Goal: Transaction & Acquisition: Purchase product/service

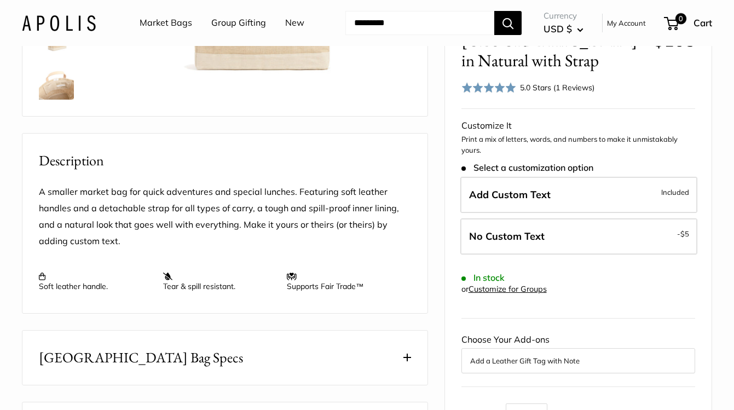
scroll to position [303, 0]
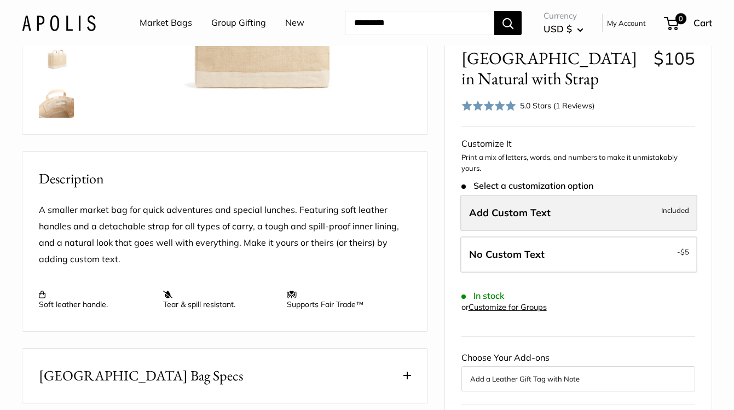
click at [498, 212] on span "Add Custom Text" at bounding box center [510, 212] width 82 height 13
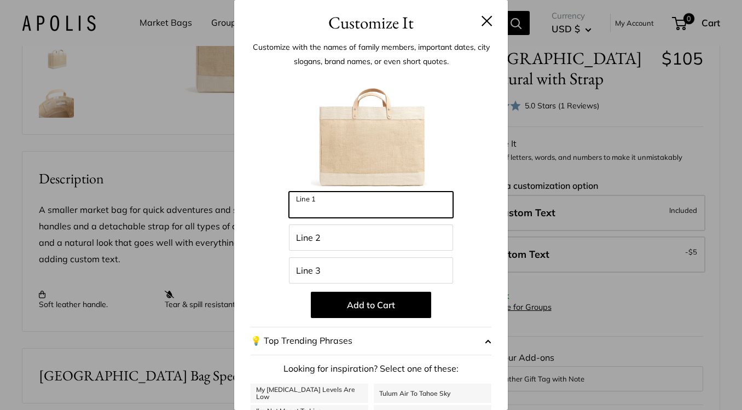
click at [327, 206] on input "Line 1" at bounding box center [371, 204] width 164 height 26
type input "********"
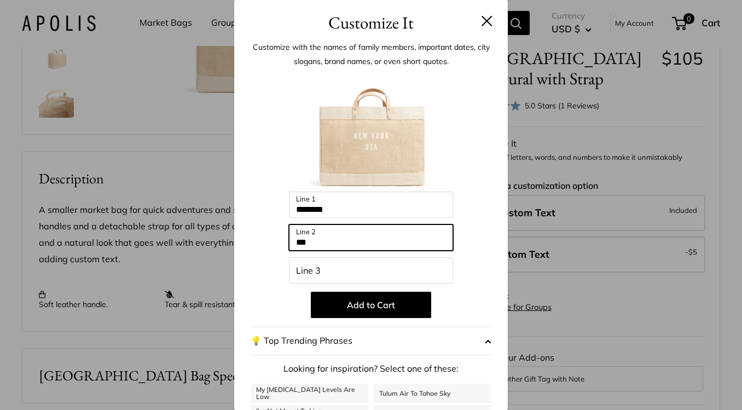
type input "***"
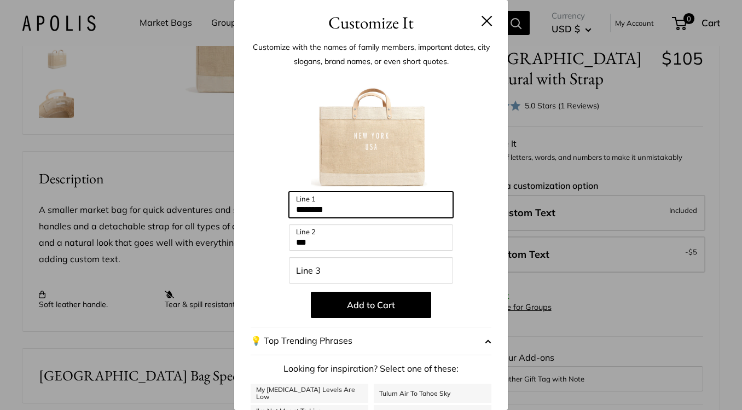
drag, startPoint x: 347, startPoint y: 213, endPoint x: 269, endPoint y: 213, distance: 77.7
click at [269, 213] on div "Enter 39 letters ******** Line 1 *** Line 2 Line 3 Add to Cart 💡 Top Trending P…" at bounding box center [371, 294] width 241 height 446
click at [481, 20] on button at bounding box center [486, 20] width 11 height 11
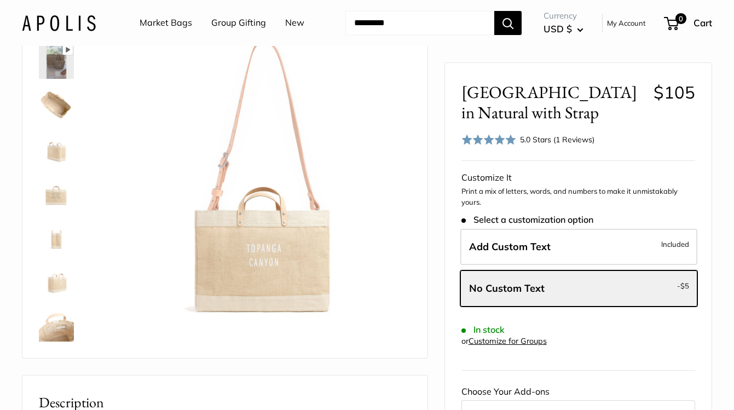
scroll to position [79, 0]
click at [60, 59] on img at bounding box center [56, 61] width 35 height 35
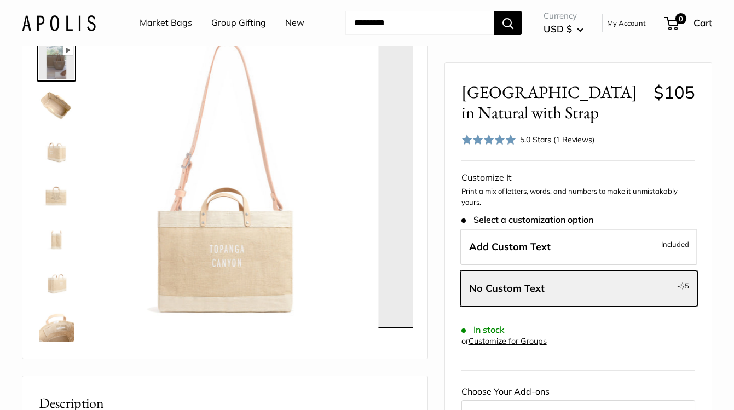
scroll to position [0, 0]
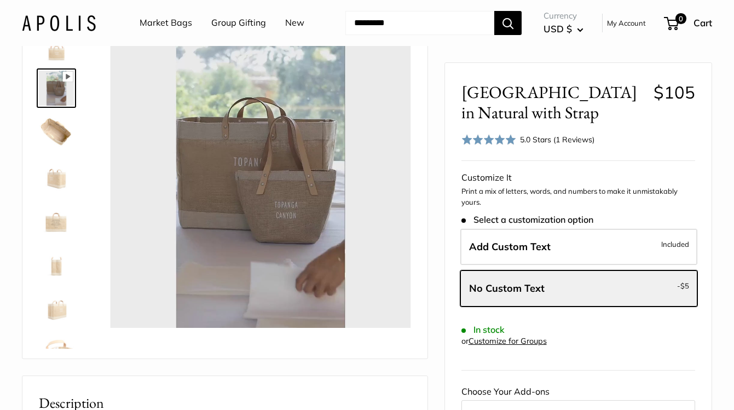
click at [51, 138] on img at bounding box center [56, 131] width 35 height 35
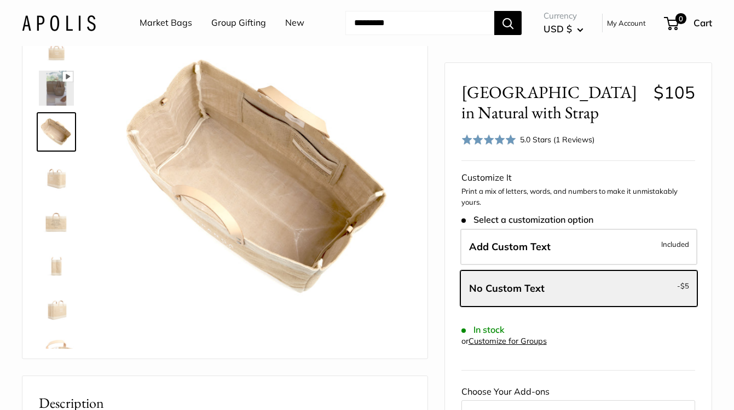
type input "*****"
click at [49, 177] on img at bounding box center [56, 175] width 35 height 35
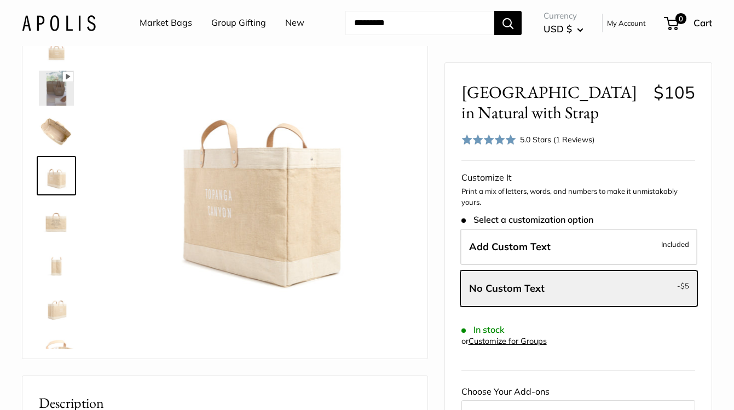
click at [64, 235] on img at bounding box center [56, 219] width 35 height 35
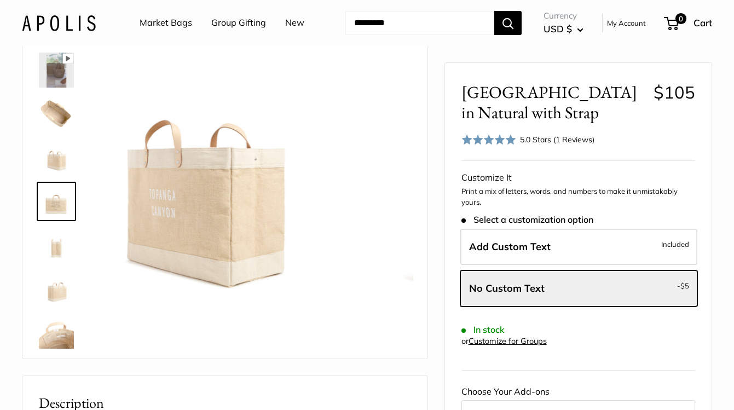
scroll to position [26, 0]
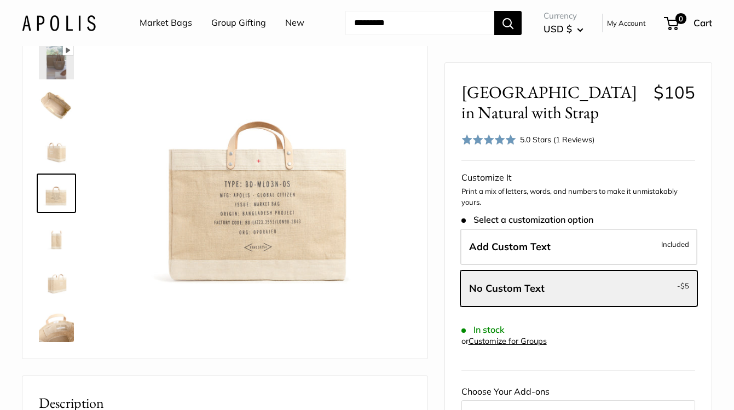
click at [49, 248] on img at bounding box center [56, 236] width 35 height 35
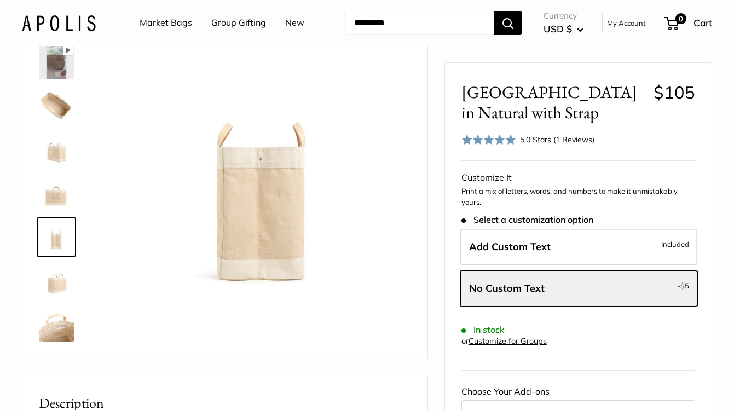
drag, startPoint x: 55, startPoint y: 286, endPoint x: 57, endPoint y: 301, distance: 14.9
click at [55, 287] on img at bounding box center [56, 280] width 35 height 35
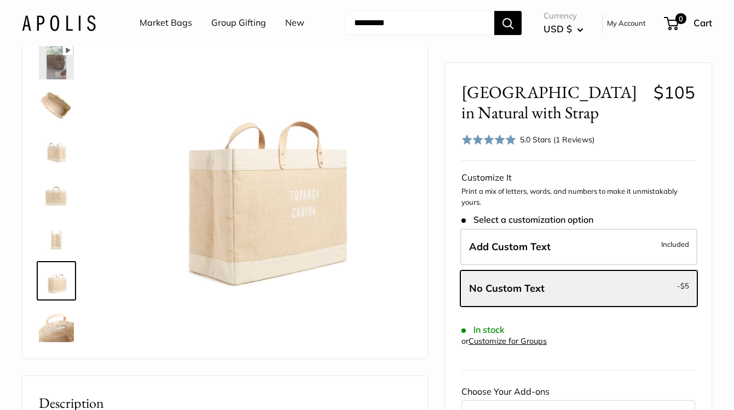
click at [60, 332] on img at bounding box center [56, 324] width 35 height 35
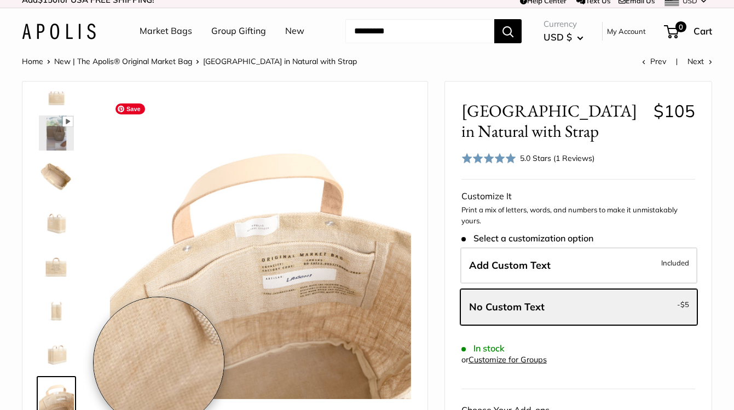
scroll to position [8, 0]
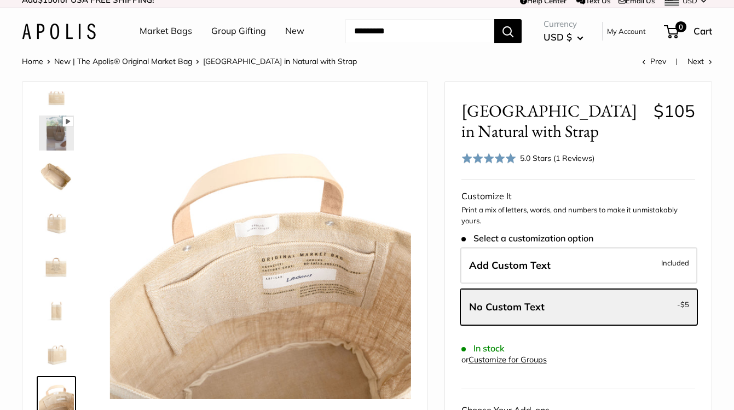
click at [56, 99] on img at bounding box center [56, 89] width 35 height 35
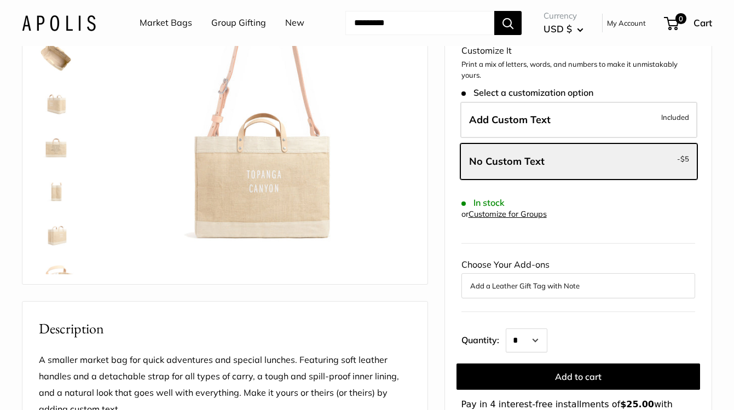
scroll to position [188, 0]
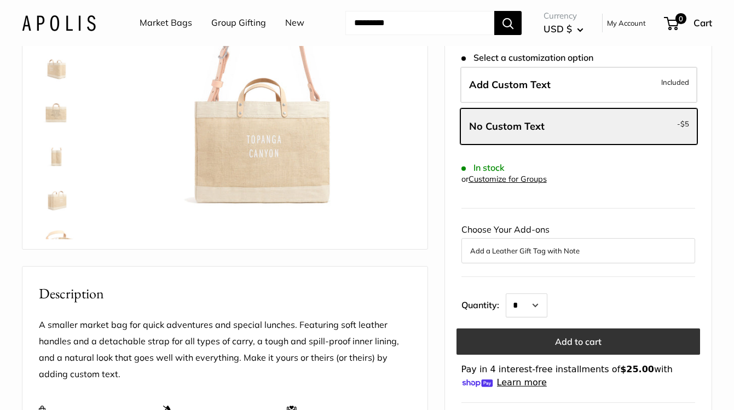
click at [509, 345] on button "Add to cart" at bounding box center [577, 341] width 243 height 26
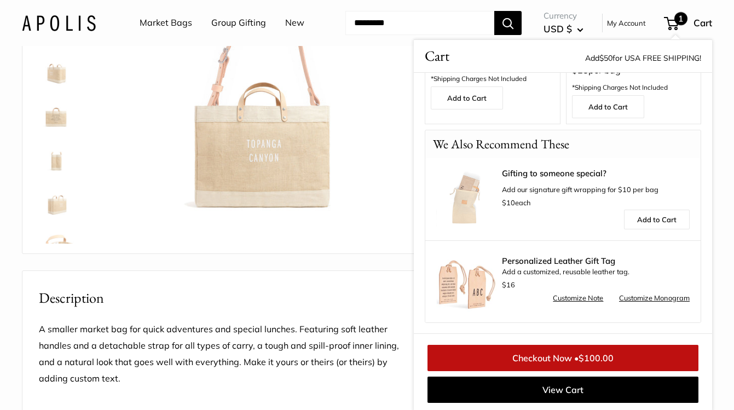
scroll to position [181, 0]
click at [365, 76] on img at bounding box center [260, 72] width 301 height 301
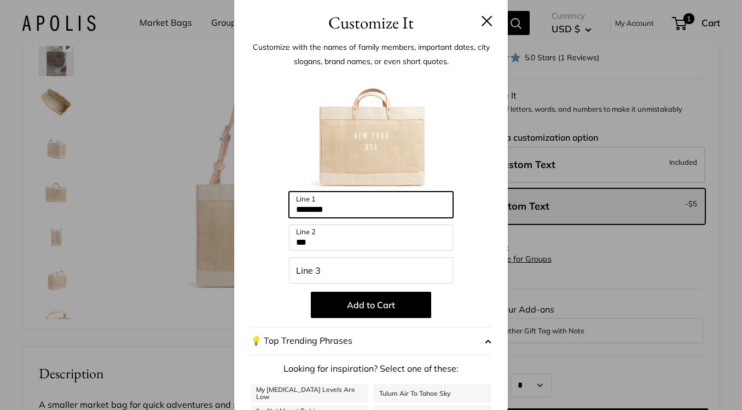
click at [354, 209] on input "********" at bounding box center [371, 204] width 164 height 26
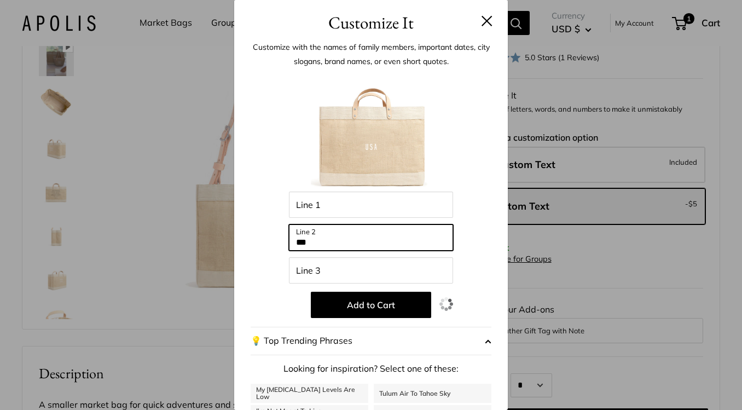
click at [358, 248] on input "***" at bounding box center [371, 237] width 164 height 26
click at [357, 247] on input "***" at bounding box center [371, 237] width 164 height 26
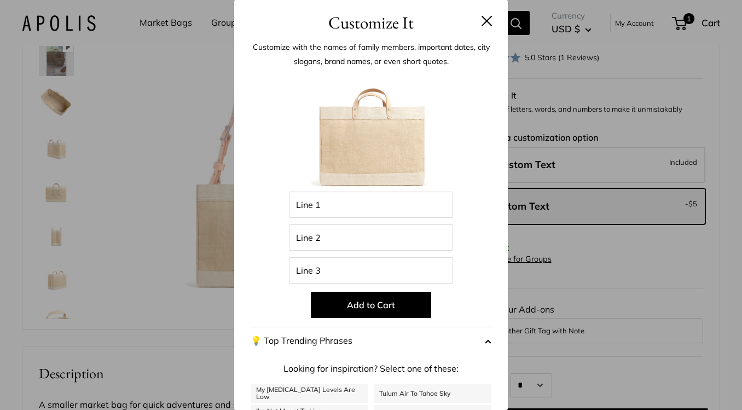
click at [481, 20] on button at bounding box center [486, 20] width 11 height 11
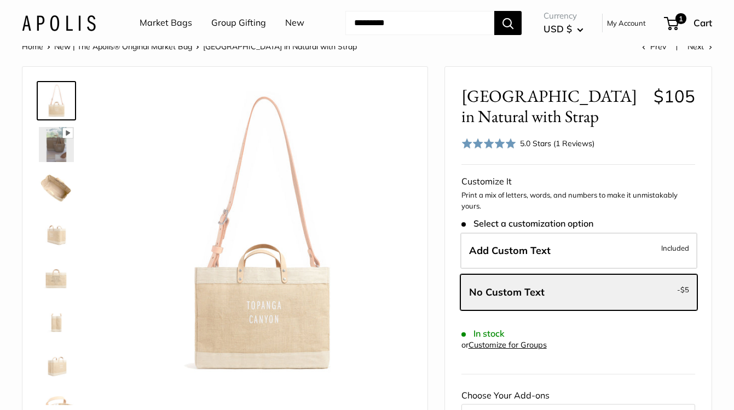
scroll to position [0, 0]
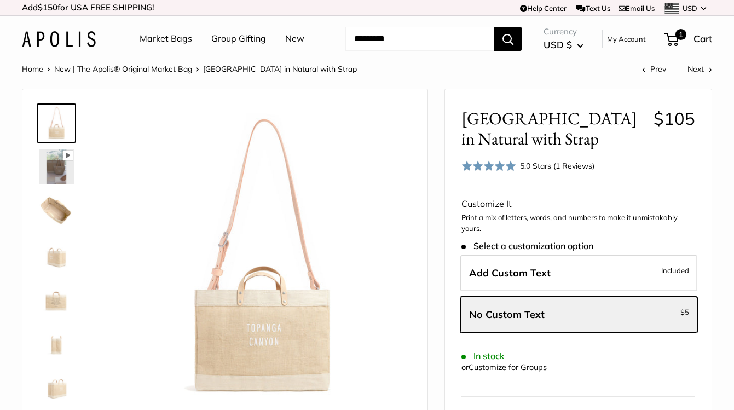
click at [159, 35] on link "Market Bags" at bounding box center [166, 39] width 53 height 16
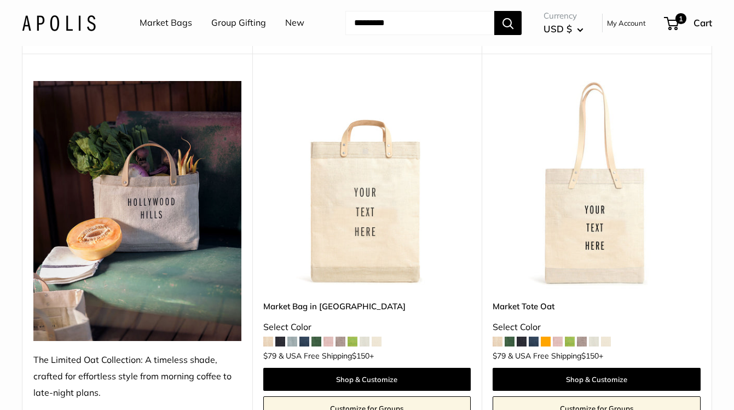
scroll to position [5845, 0]
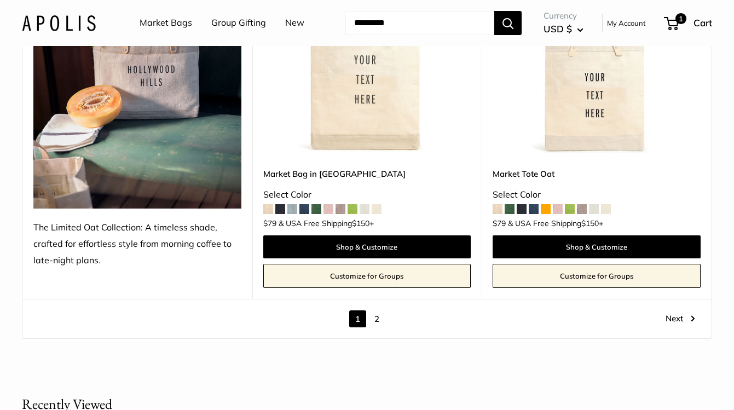
click at [378, 320] on link "2" at bounding box center [376, 318] width 17 height 17
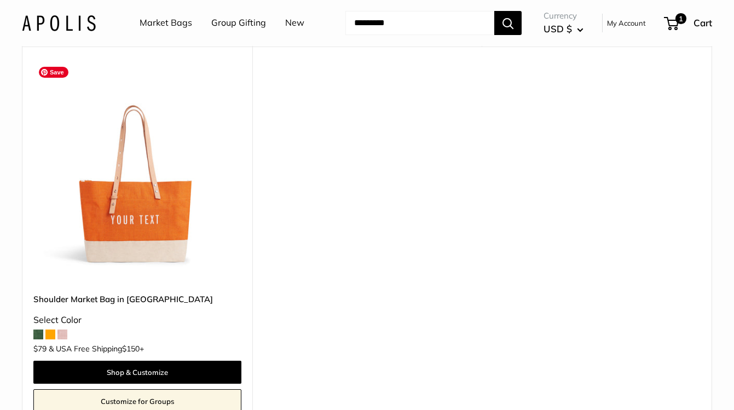
scroll to position [772, 0]
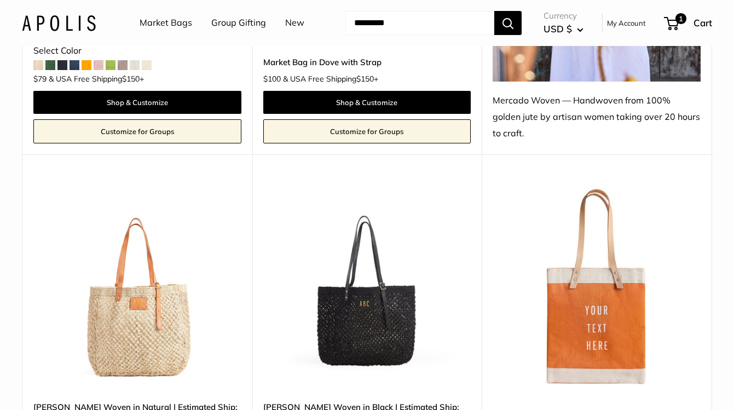
click at [60, 27] on img at bounding box center [59, 23] width 74 height 16
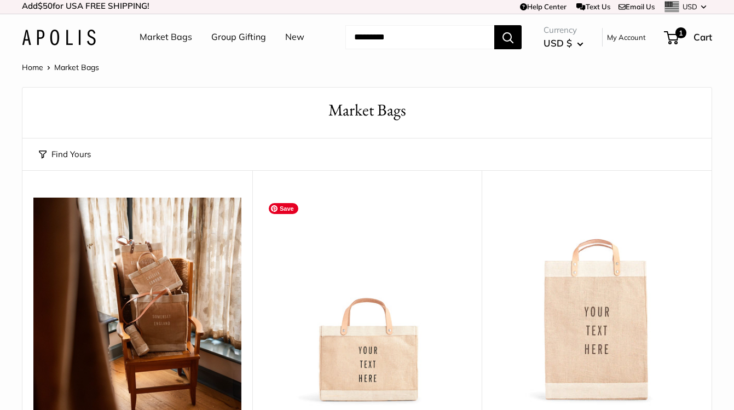
scroll to position [1, 0]
click at [48, 38] on img at bounding box center [59, 38] width 74 height 16
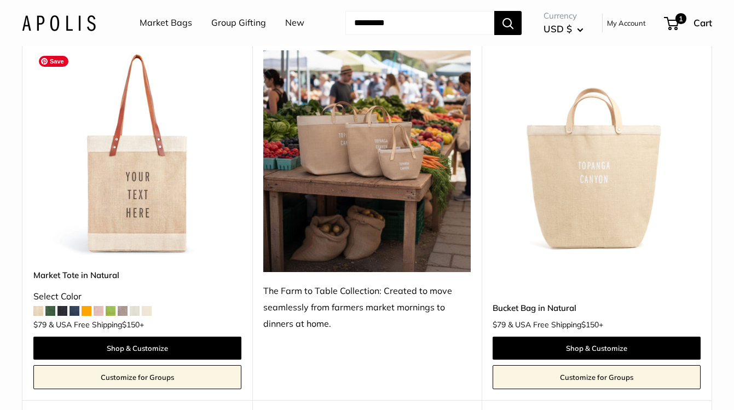
scroll to position [527, 0]
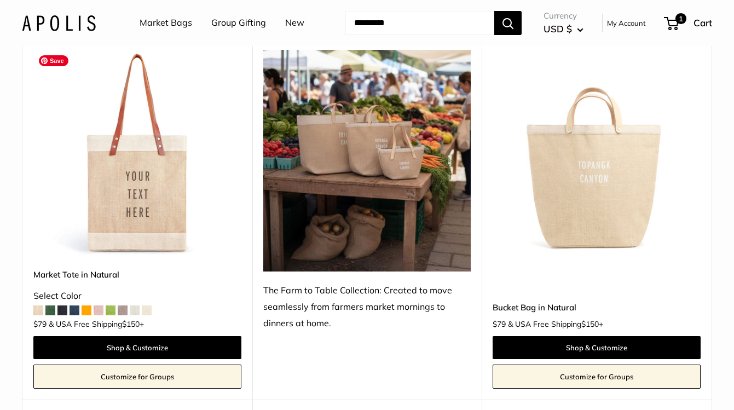
click at [0, 0] on img at bounding box center [0, 0] width 0 height 0
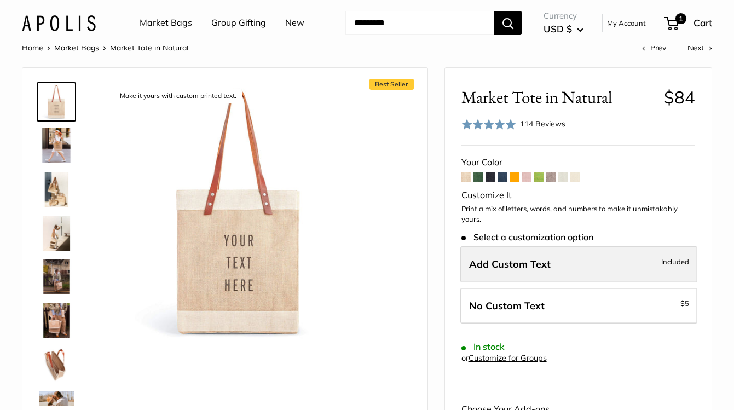
scroll to position [48, 0]
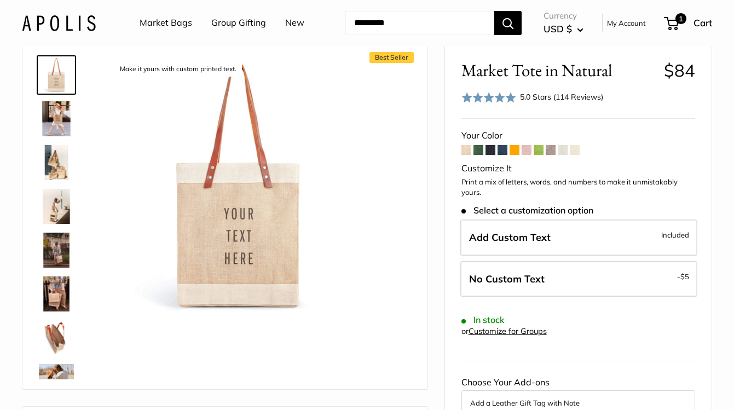
click at [63, 159] on img at bounding box center [56, 162] width 35 height 35
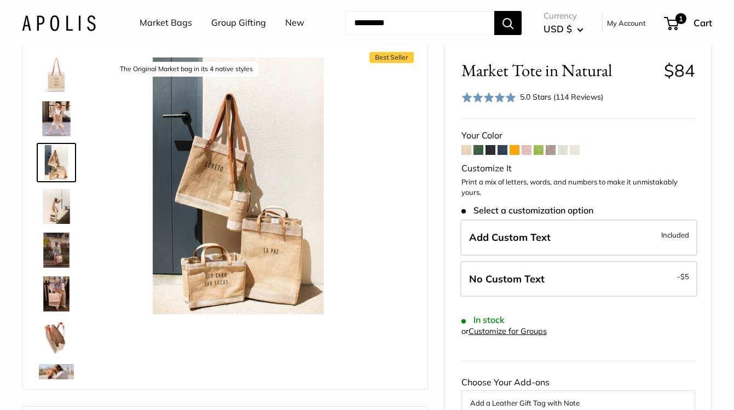
click at [54, 204] on img at bounding box center [56, 206] width 35 height 35
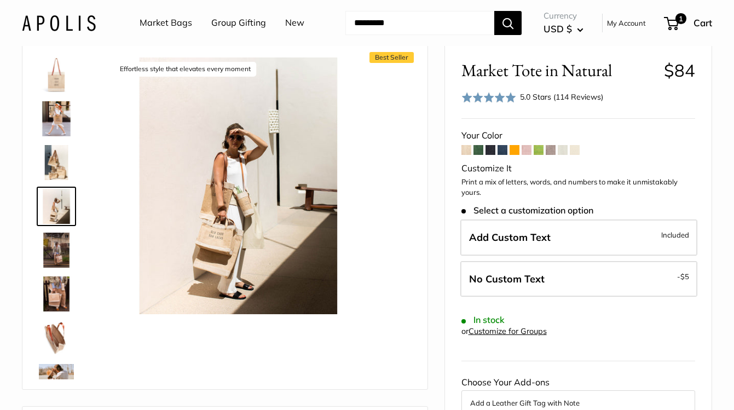
click at [61, 250] on img at bounding box center [56, 250] width 35 height 35
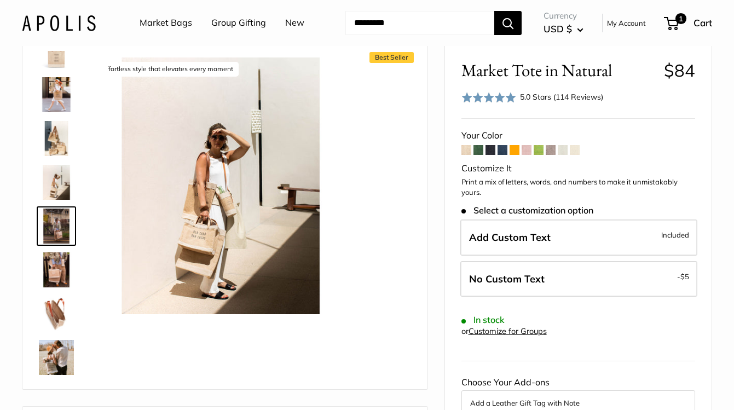
scroll to position [34, 0]
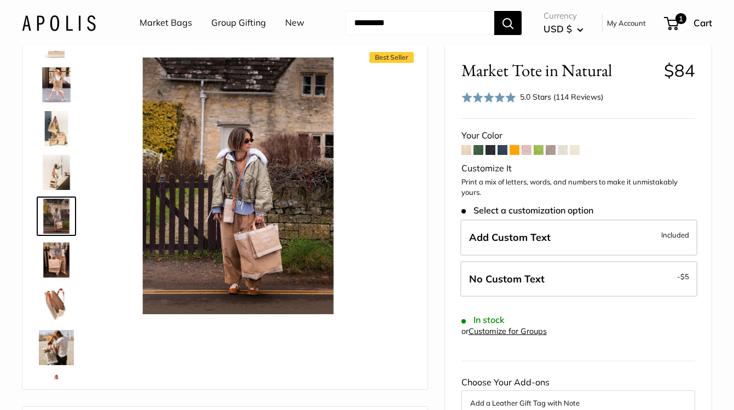
click at [56, 263] on img at bounding box center [56, 259] width 35 height 35
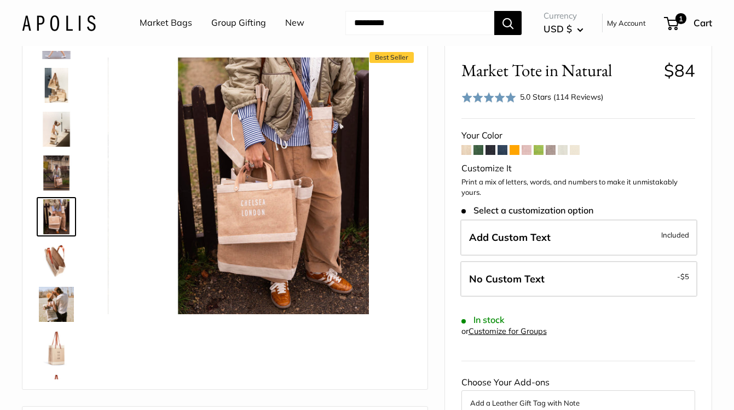
scroll to position [78, 0]
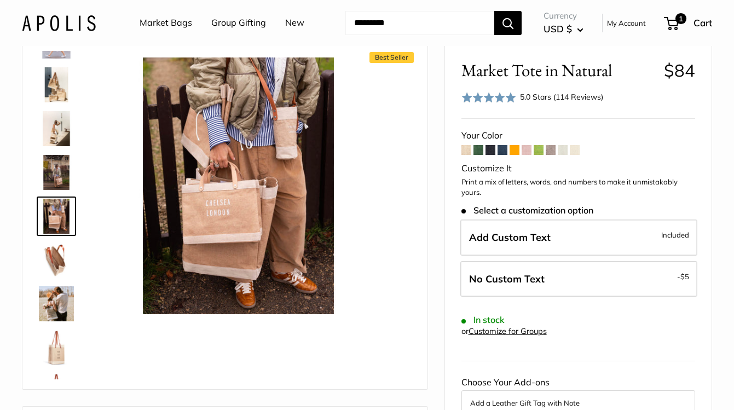
click at [58, 270] on img at bounding box center [56, 259] width 35 height 35
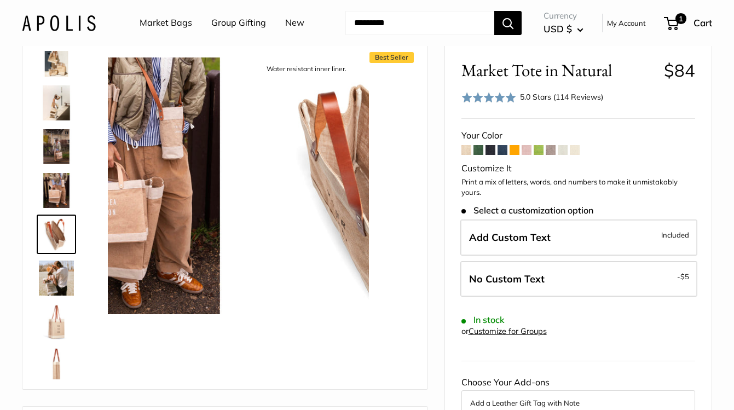
scroll to position [121, 0]
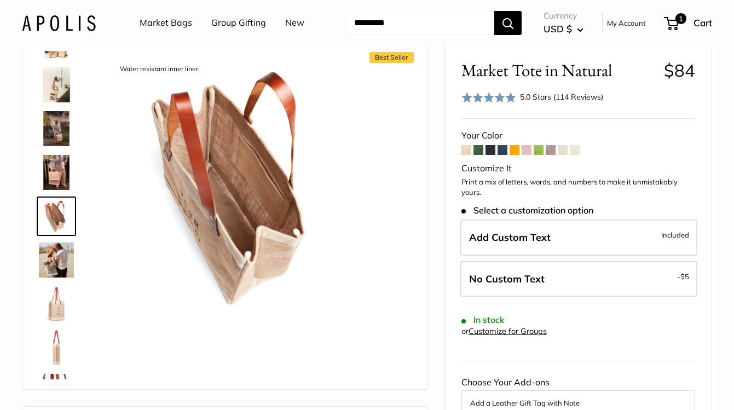
click at [56, 296] on img at bounding box center [56, 303] width 35 height 35
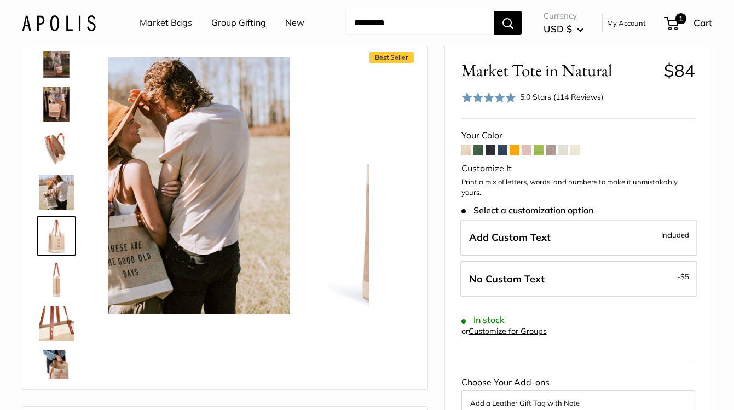
scroll to position [209, 0]
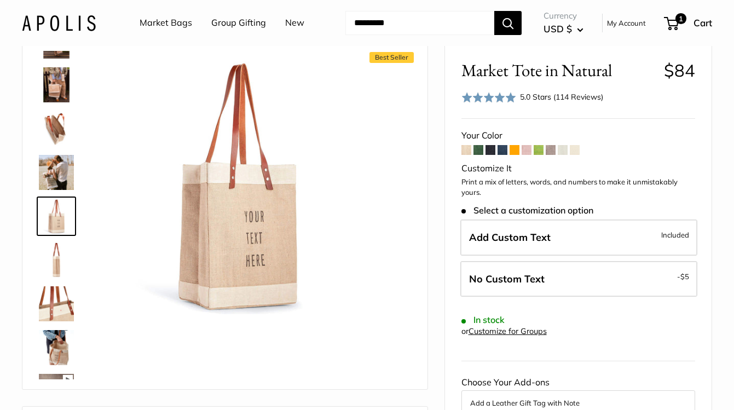
click at [63, 180] on img at bounding box center [56, 172] width 35 height 35
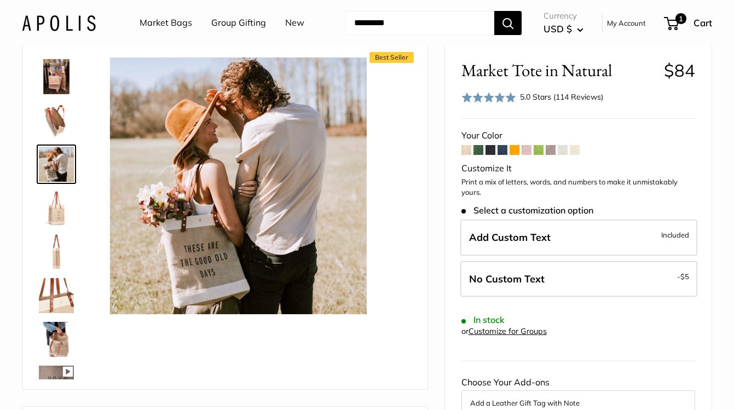
scroll to position [224, 0]
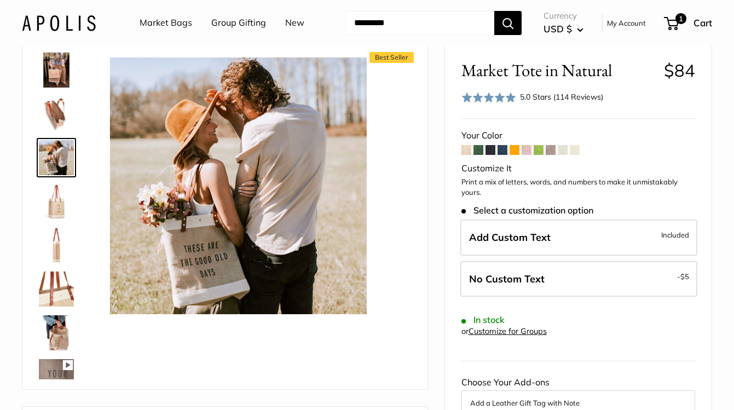
click at [62, 331] on img at bounding box center [56, 332] width 35 height 35
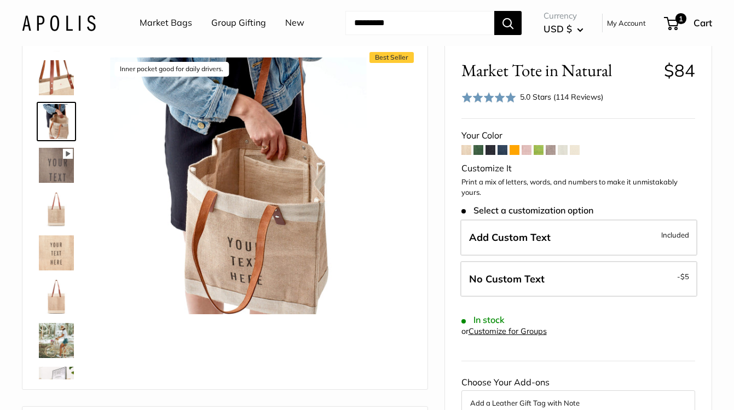
scroll to position [464, 0]
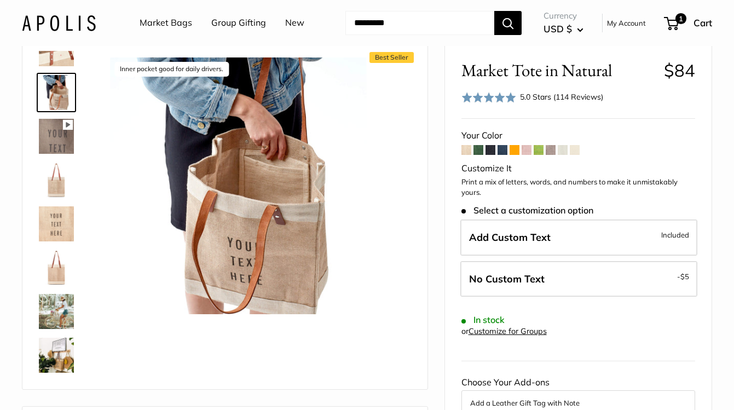
click at [63, 327] on img at bounding box center [56, 311] width 35 height 35
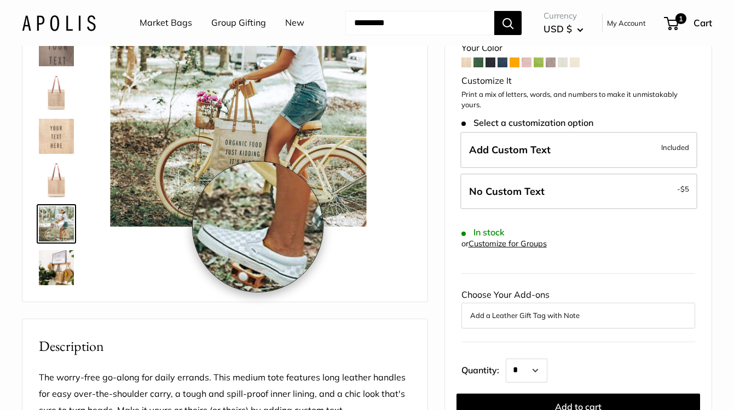
scroll to position [138, 0]
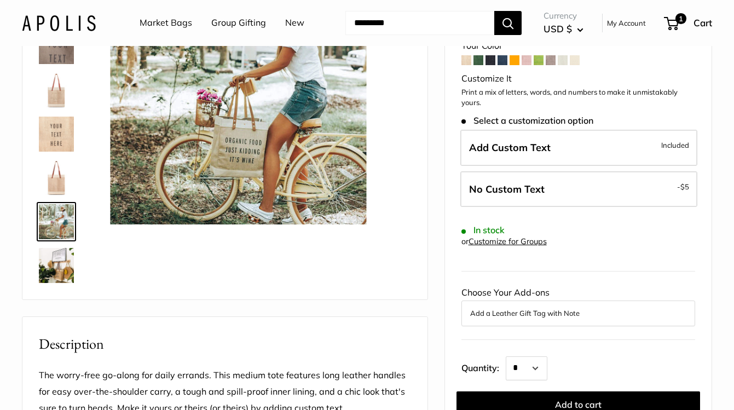
click at [56, 266] on img at bounding box center [56, 265] width 35 height 35
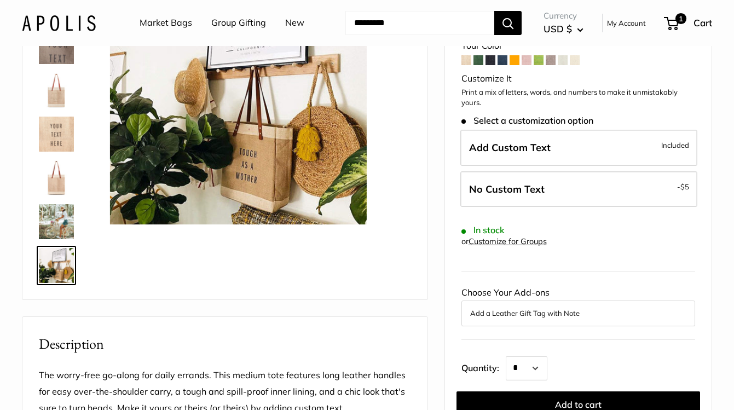
click at [64, 229] on img at bounding box center [56, 221] width 35 height 35
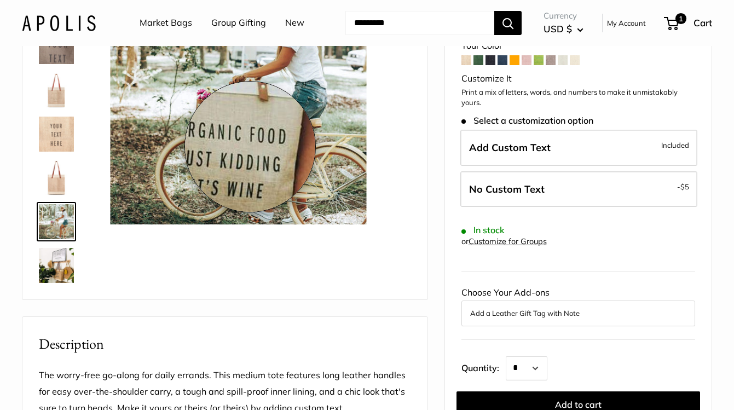
click at [250, 147] on img at bounding box center [238, 96] width 257 height 257
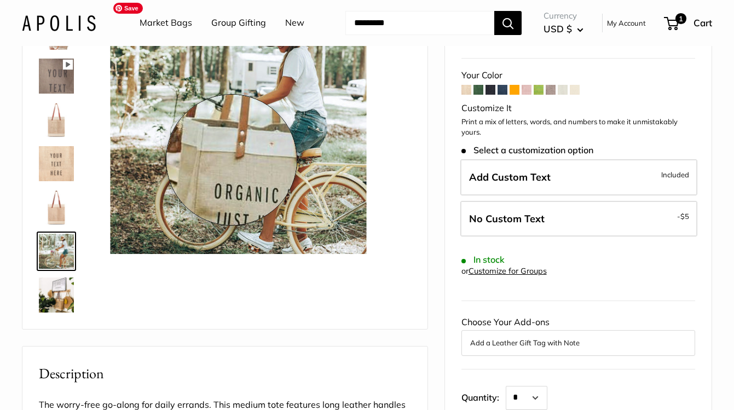
click at [231, 160] on img at bounding box center [238, 125] width 257 height 257
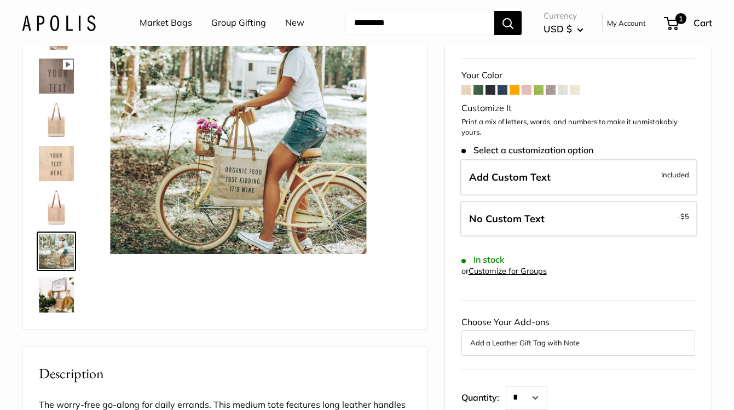
click at [52, 72] on img at bounding box center [56, 76] width 35 height 35
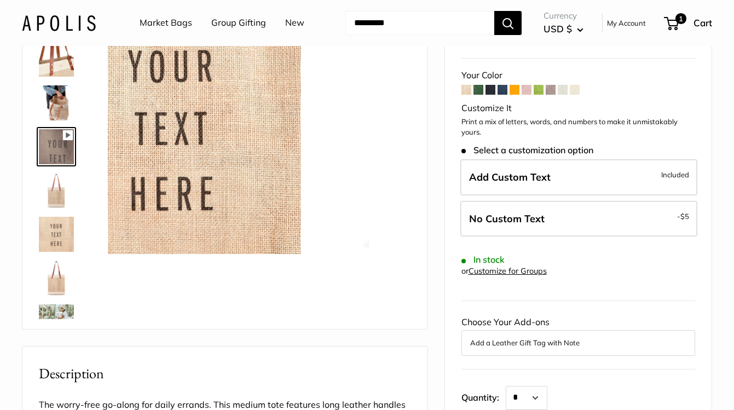
scroll to position [384, 0]
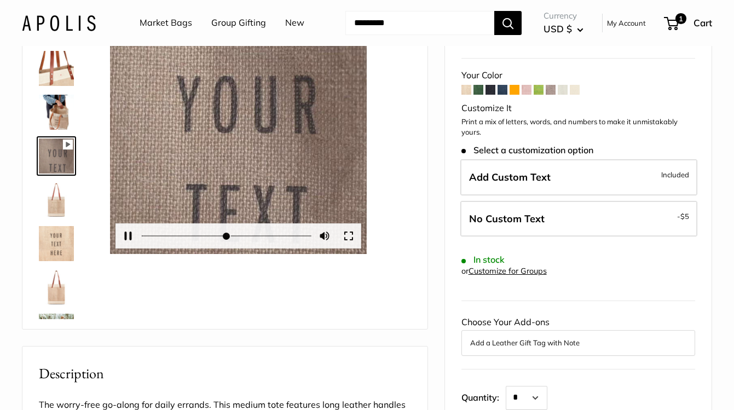
click at [230, 117] on div at bounding box center [238, 125] width 257 height 257
click at [120, 235] on button "Pause Play" at bounding box center [128, 236] width 24 height 24
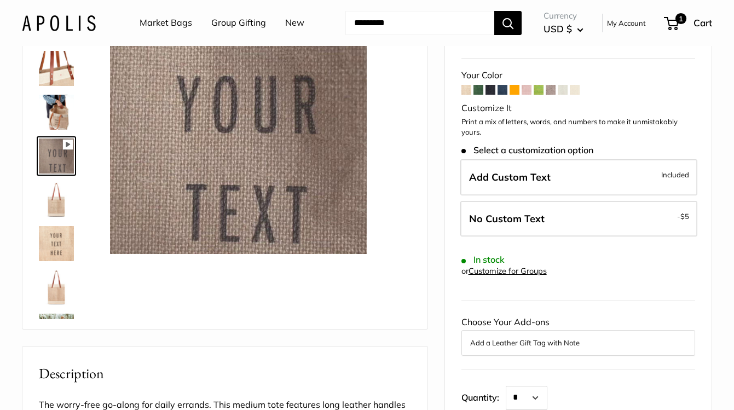
click at [493, 181] on span "Add Custom Text" at bounding box center [510, 177] width 82 height 13
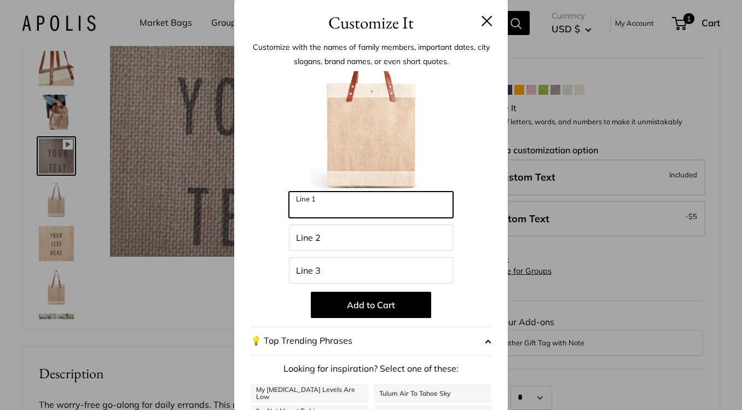
click at [301, 200] on input "Line 1" at bounding box center [371, 204] width 164 height 26
type input "****"
type input "**********"
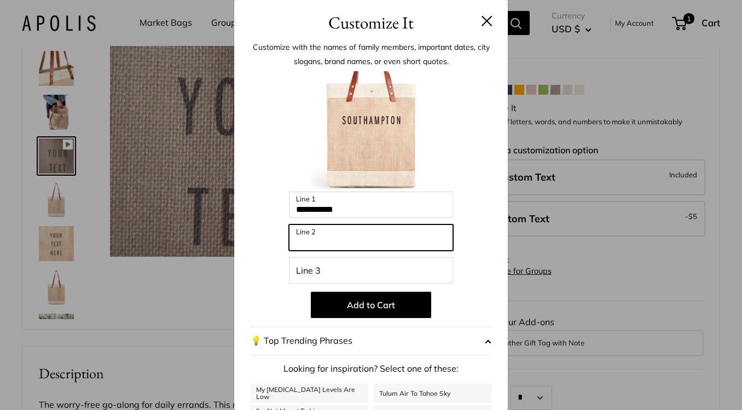
click at [323, 235] on input "Line 2" at bounding box center [371, 237] width 164 height 26
type input "*****"
type input "********"
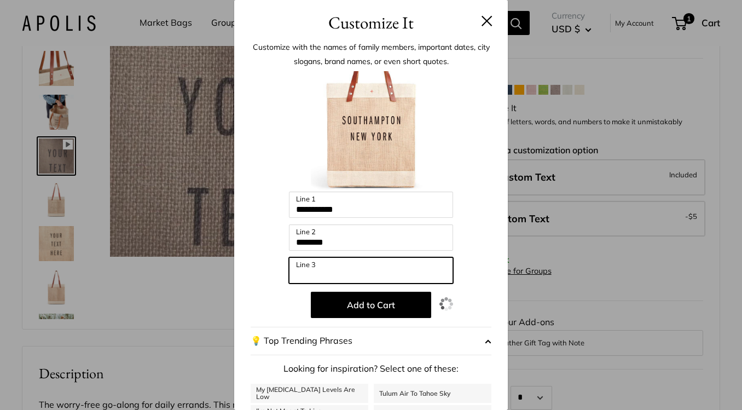
click at [339, 271] on input "Line 3" at bounding box center [371, 270] width 164 height 26
type input "*"
type input "***"
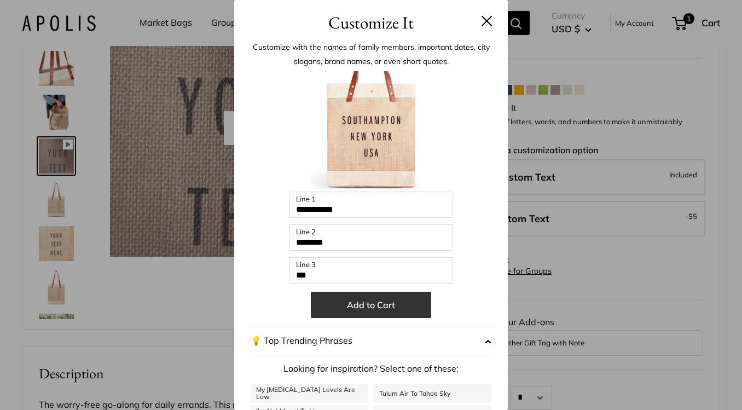
click at [348, 292] on button "Add to Cart" at bounding box center [371, 305] width 120 height 26
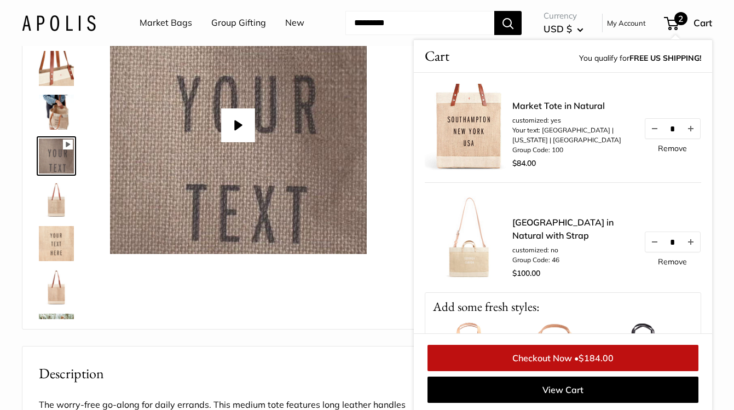
scroll to position [109, 0]
click at [50, 118] on img at bounding box center [56, 111] width 35 height 35
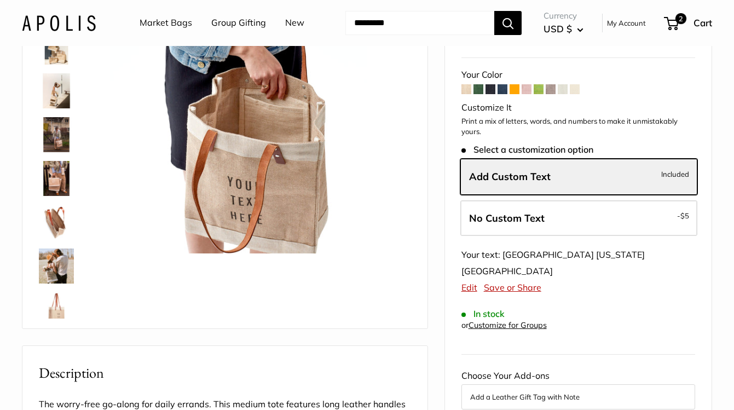
click at [52, 96] on img at bounding box center [56, 90] width 35 height 35
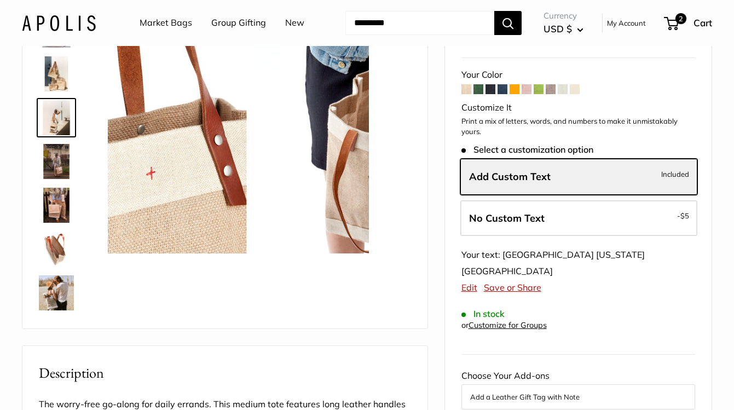
scroll to position [0, 0]
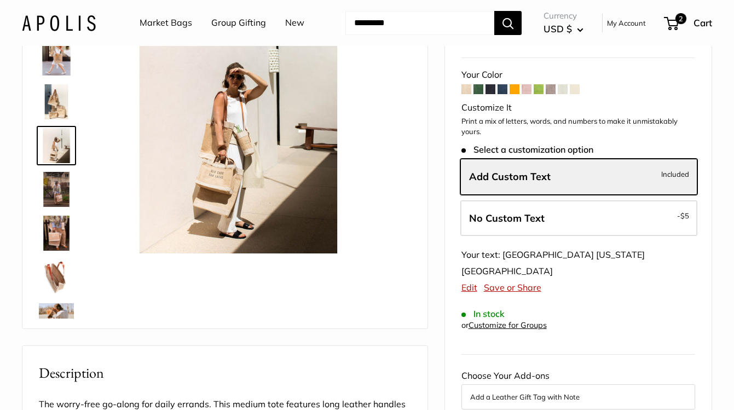
click at [62, 60] on img at bounding box center [56, 57] width 35 height 35
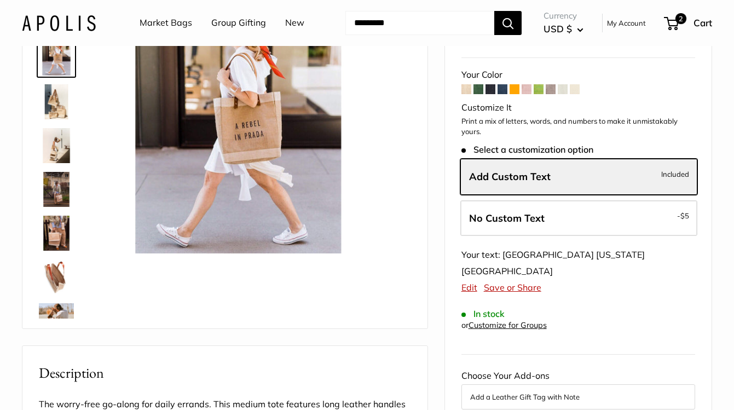
click at [67, 106] on img at bounding box center [56, 101] width 35 height 35
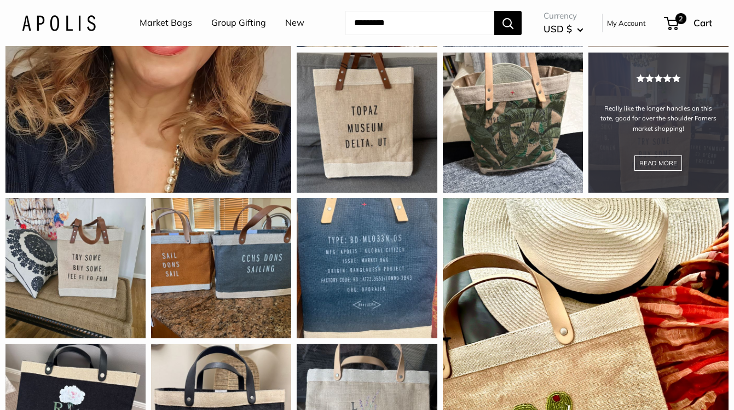
scroll to position [1124, 0]
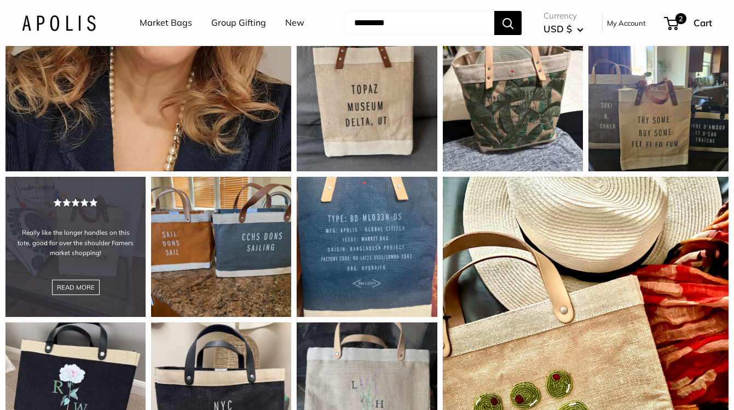
click at [87, 284] on div "Really like the longer handles on this tote, good for over the shoulder Farners…" at bounding box center [75, 247] width 140 height 140
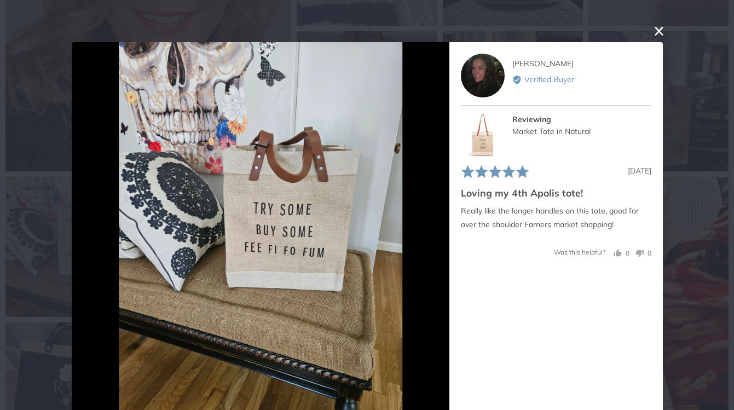
scroll to position [10, 0]
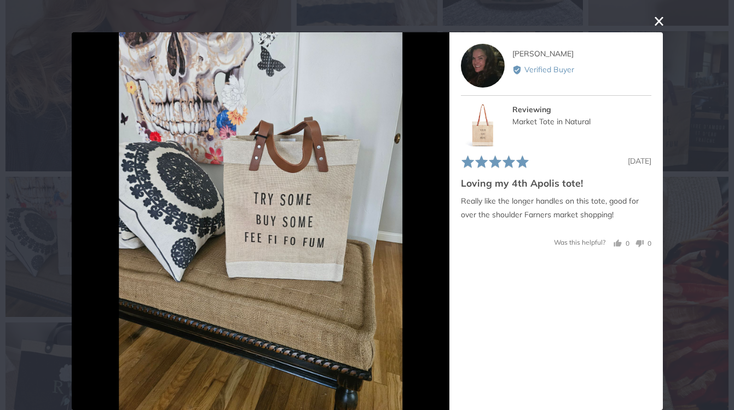
click at [652, 24] on button "close this modal window" at bounding box center [658, 21] width 13 height 13
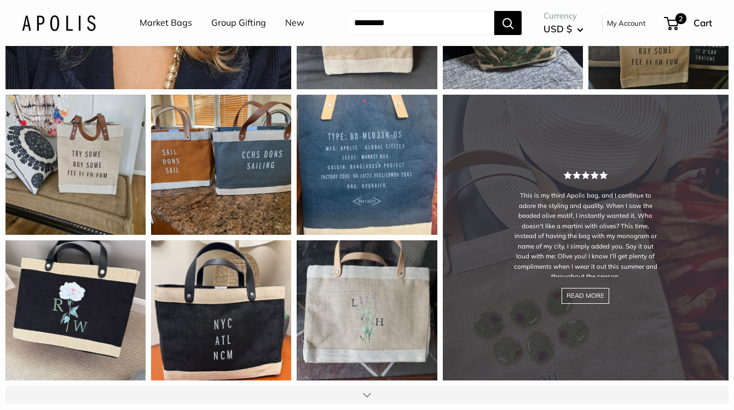
scroll to position [1314, 0]
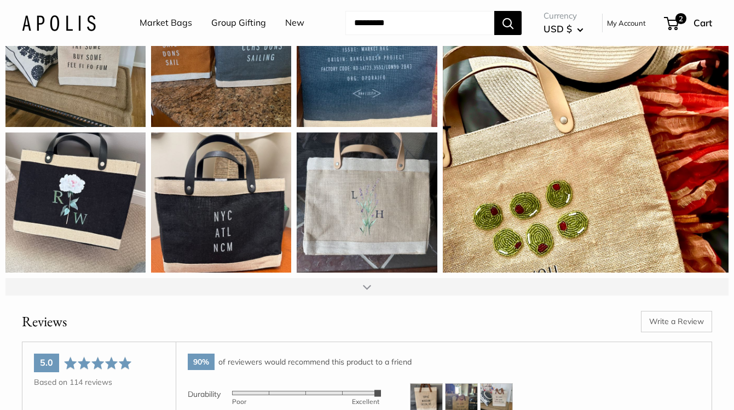
click at [364, 288] on div at bounding box center [367, 286] width 8 height 9
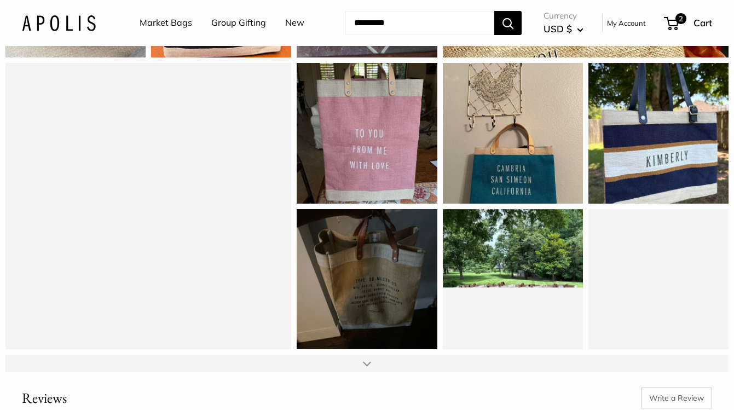
scroll to position [1536, 0]
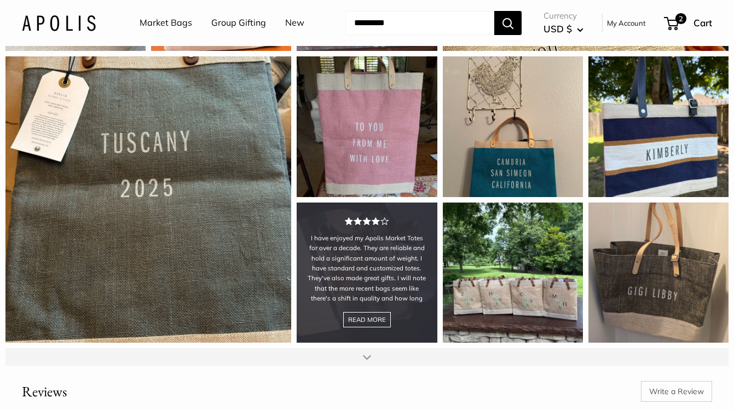
click at [362, 316] on div "I have enjoyed my Apolis Market Totes for over a decade. They are reliable and …" at bounding box center [367, 272] width 140 height 140
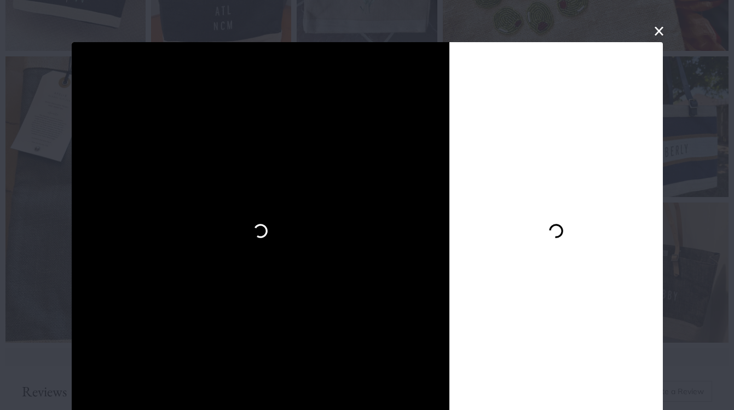
scroll to position [10, 0]
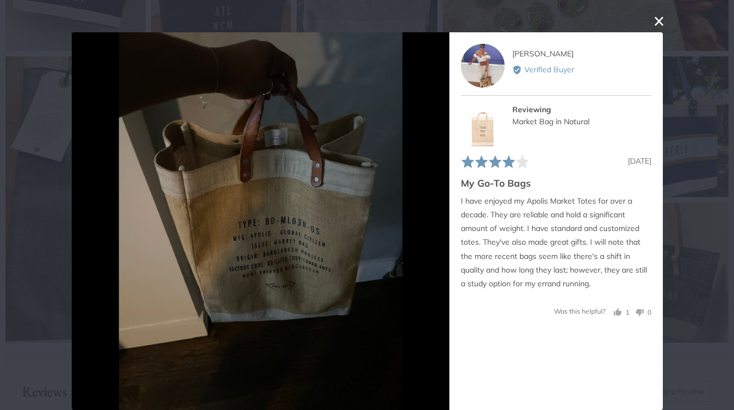
click at [652, 19] on button "close this modal window" at bounding box center [658, 21] width 13 height 13
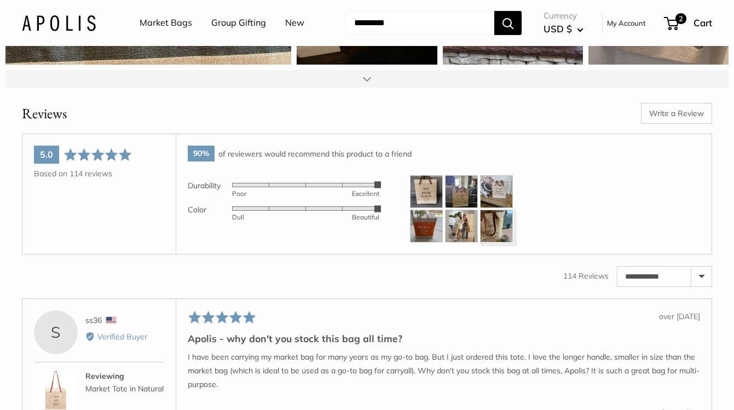
scroll to position [1857, 0]
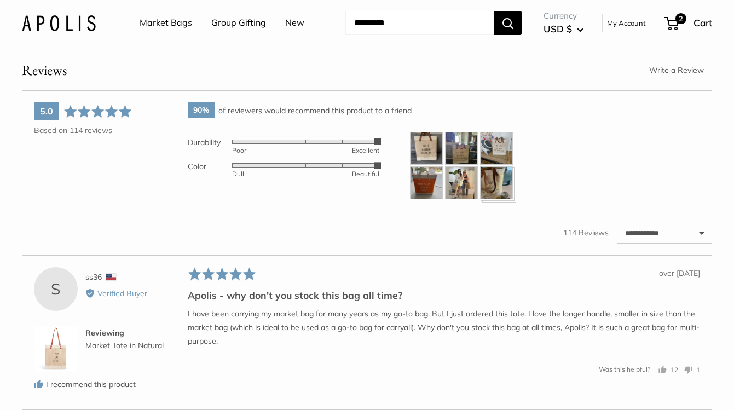
click at [428, 143] on img at bounding box center [426, 148] width 33 height 33
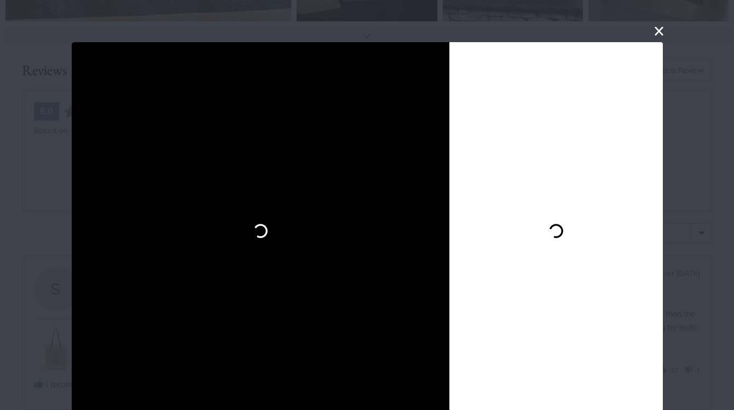
scroll to position [10, 0]
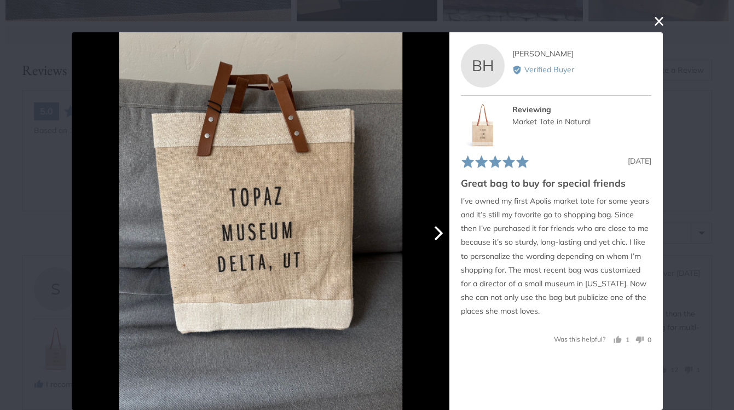
click at [439, 234] on icon "Next" at bounding box center [436, 233] width 14 height 14
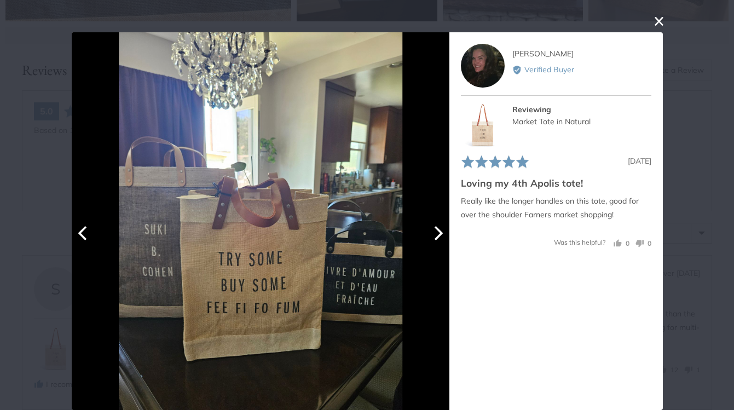
click at [439, 234] on icon "Next" at bounding box center [436, 233] width 14 height 14
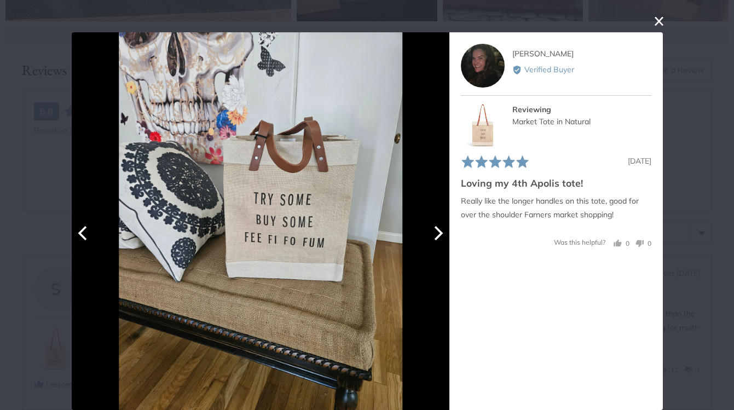
click at [438, 234] on icon "Next" at bounding box center [436, 233] width 14 height 14
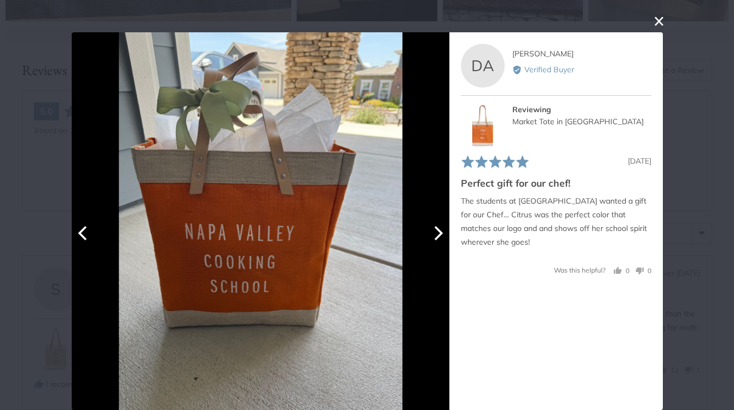
click at [435, 233] on icon "Next" at bounding box center [438, 233] width 9 height 14
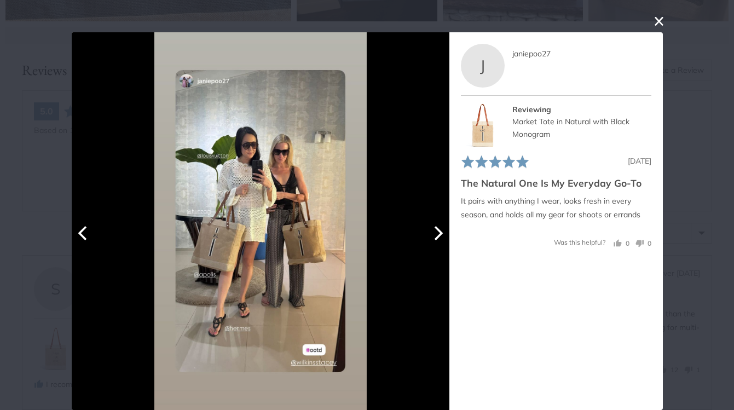
click at [431, 230] on icon "Next" at bounding box center [436, 233] width 14 height 14
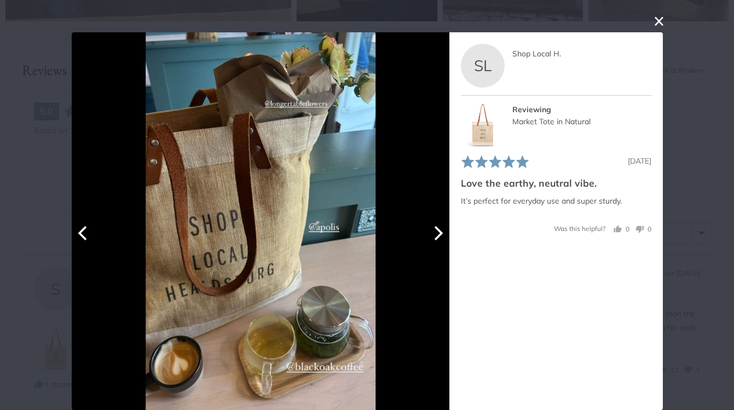
click at [431, 230] on icon "Next" at bounding box center [436, 233] width 14 height 14
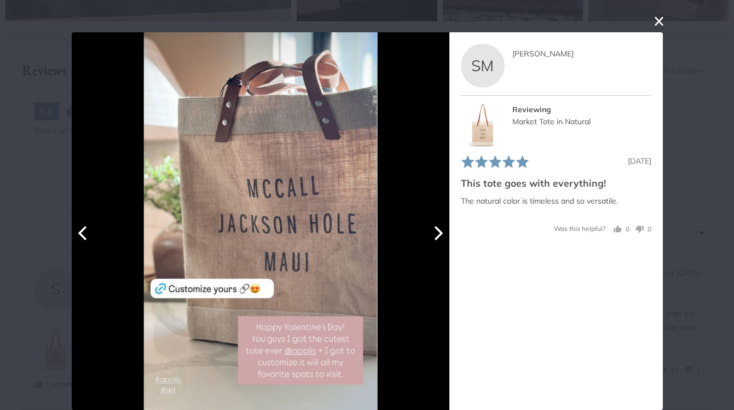
click at [431, 230] on icon "Next" at bounding box center [436, 233] width 14 height 14
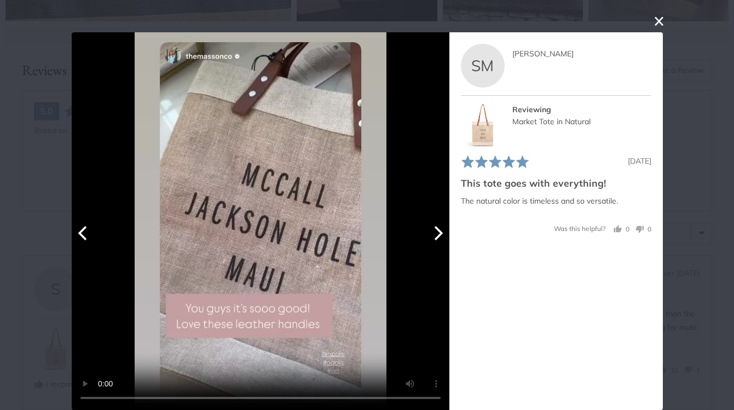
click at [431, 230] on icon "Next" at bounding box center [436, 233] width 14 height 14
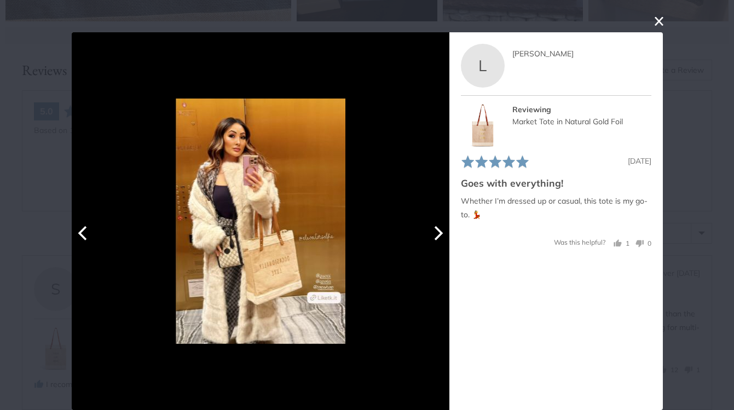
click at [431, 230] on icon "Next" at bounding box center [436, 233] width 14 height 14
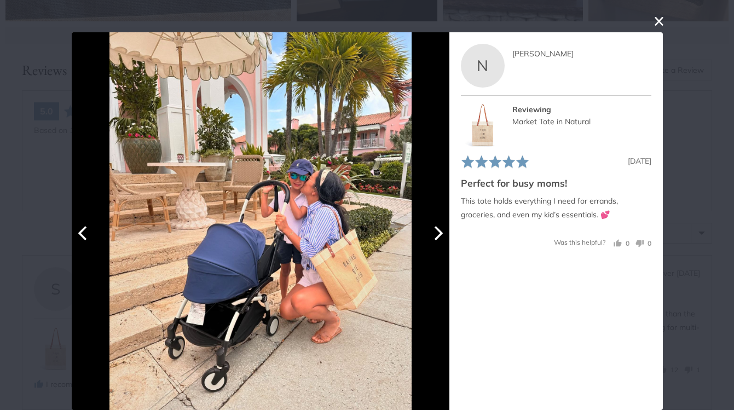
click at [431, 230] on icon "Next" at bounding box center [436, 233] width 14 height 14
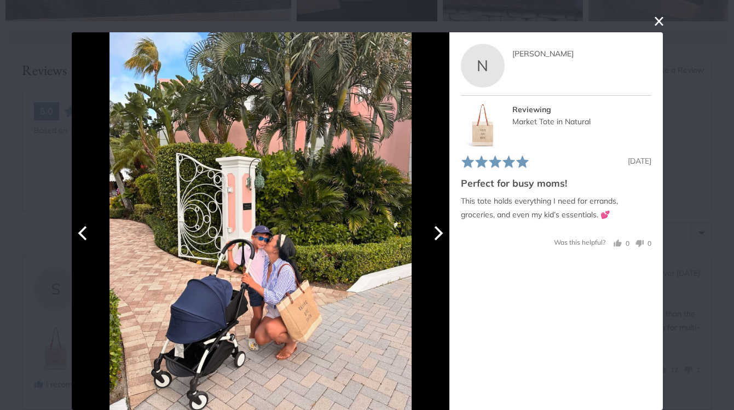
click at [431, 230] on icon "Next" at bounding box center [436, 233] width 14 height 14
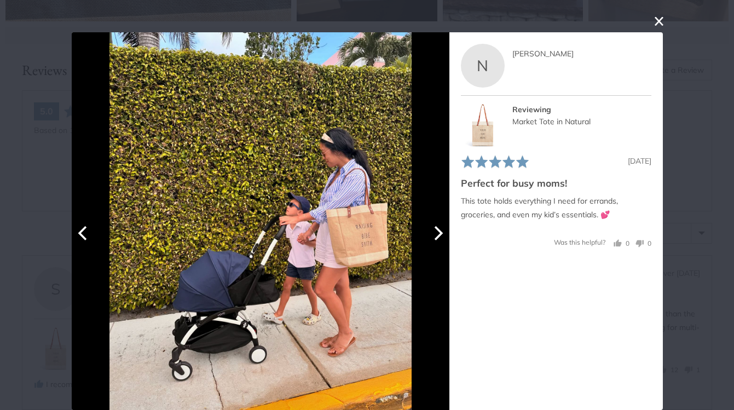
click at [431, 230] on icon "Next" at bounding box center [436, 233] width 14 height 14
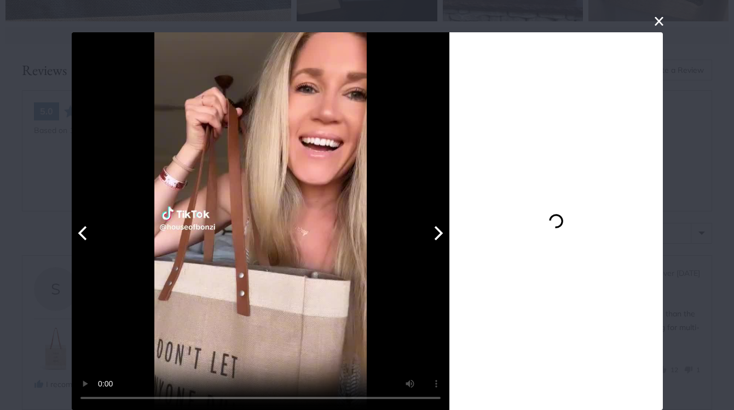
click at [431, 230] on icon "Next" at bounding box center [436, 233] width 14 height 14
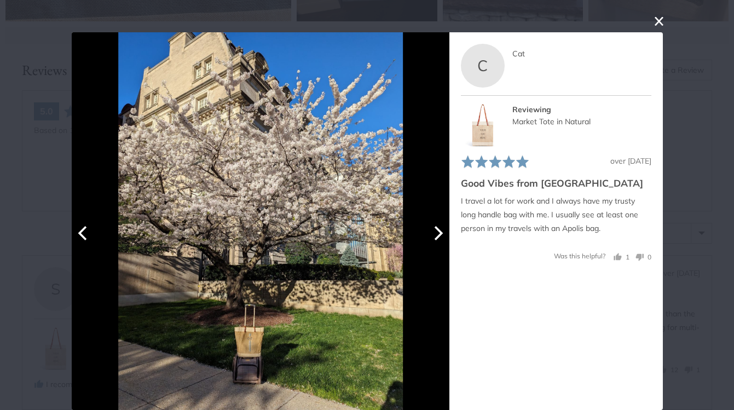
click at [431, 230] on icon "Next" at bounding box center [436, 233] width 14 height 14
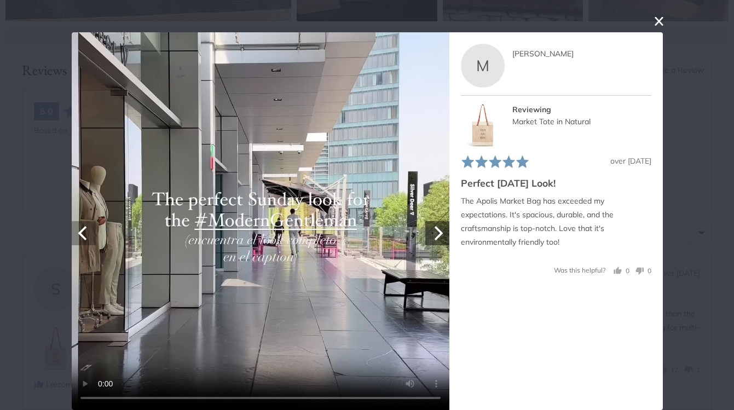
click at [78, 232] on icon "Previous" at bounding box center [82, 233] width 9 height 14
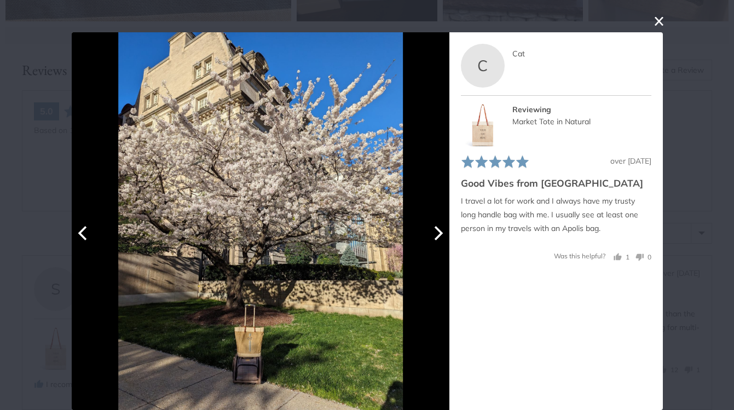
click at [435, 236] on icon "Next" at bounding box center [436, 233] width 14 height 14
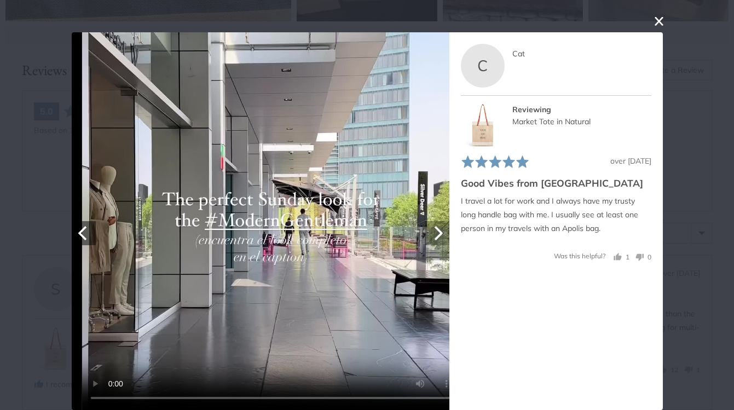
click at [435, 236] on icon "Next" at bounding box center [436, 233] width 14 height 14
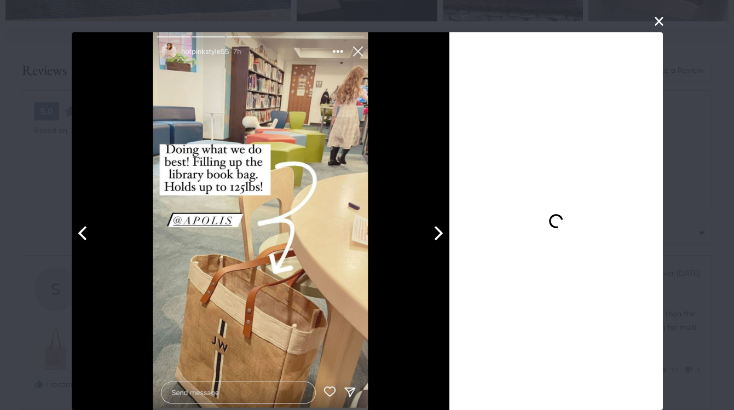
click at [435, 236] on icon "Next" at bounding box center [436, 233] width 14 height 14
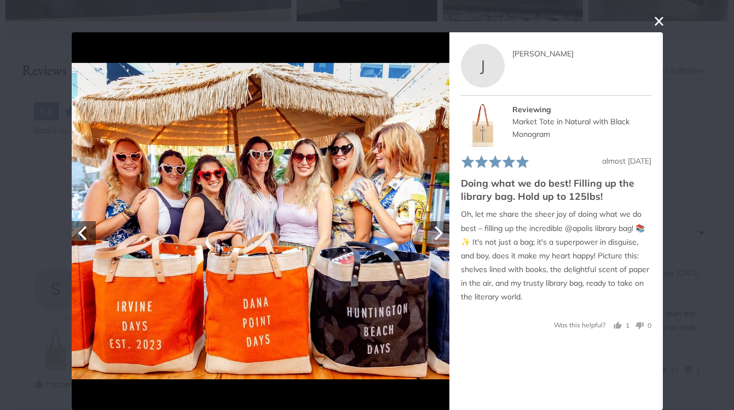
click at [435, 236] on icon "Next" at bounding box center [436, 233] width 14 height 14
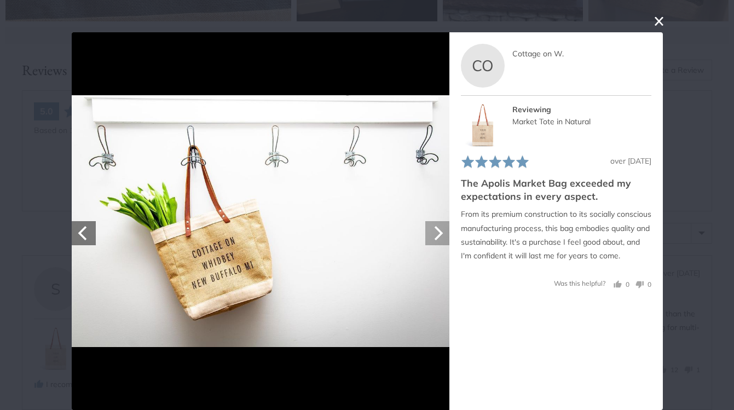
click at [435, 236] on icon "Next" at bounding box center [436, 233] width 14 height 14
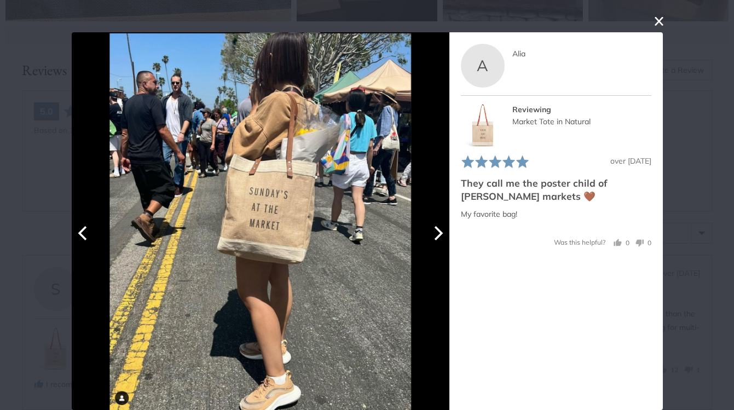
click at [435, 236] on icon "Next" at bounding box center [436, 233] width 14 height 14
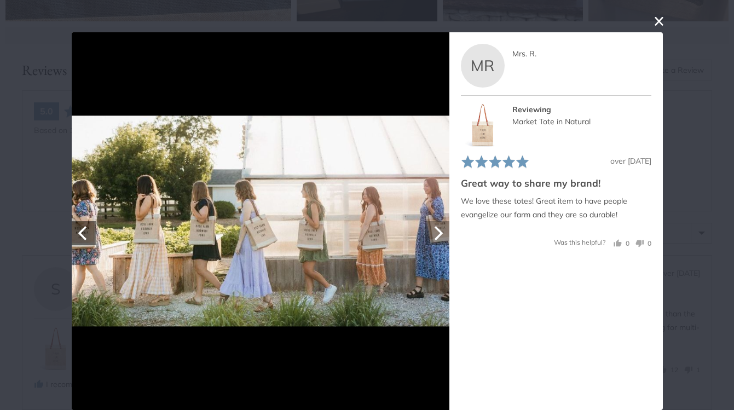
click at [435, 236] on icon "Next" at bounding box center [436, 233] width 14 height 14
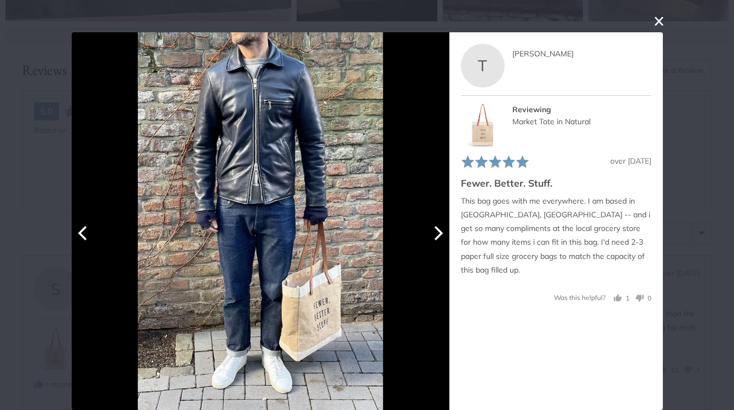
click at [435, 236] on icon "Next" at bounding box center [436, 233] width 14 height 14
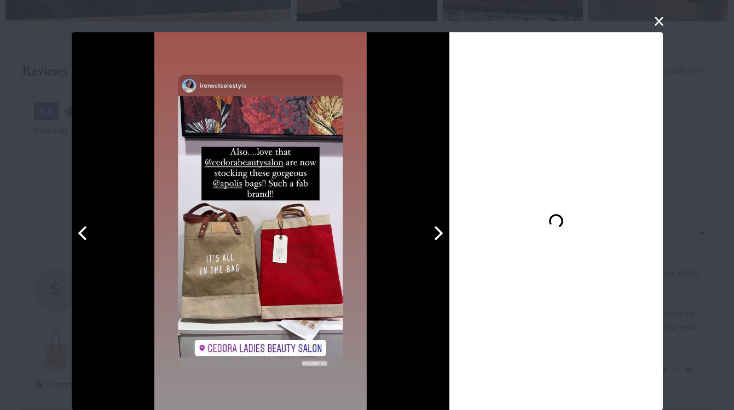
click at [435, 236] on icon "Next" at bounding box center [436, 233] width 14 height 14
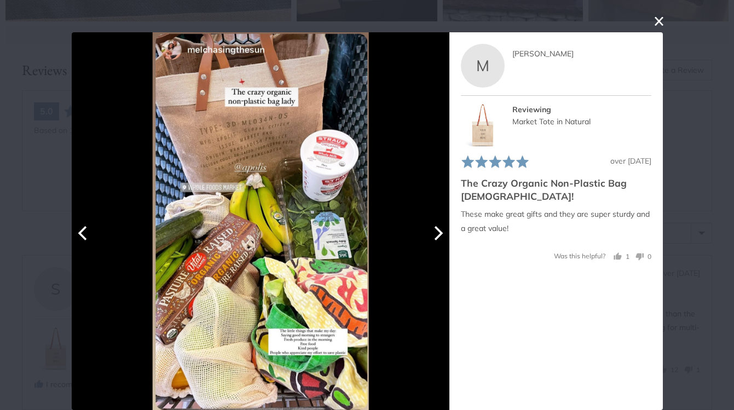
click at [435, 236] on icon "Next" at bounding box center [436, 233] width 14 height 14
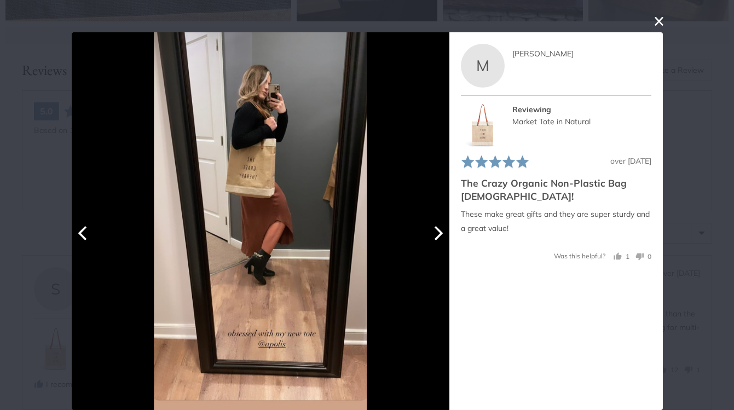
click at [435, 236] on icon "Next" at bounding box center [436, 233] width 14 height 14
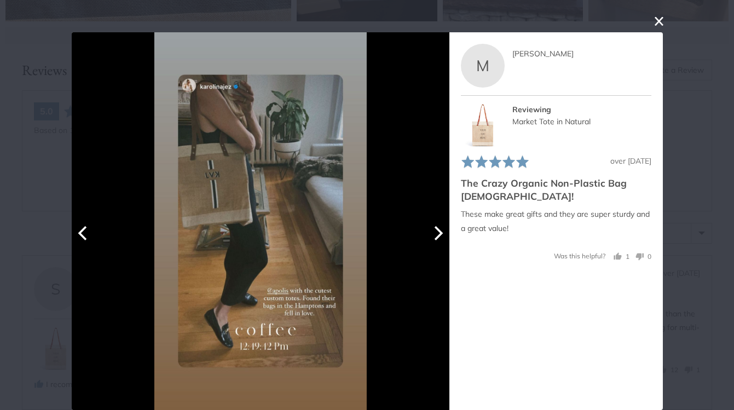
click at [435, 236] on icon "Next" at bounding box center [436, 233] width 14 height 14
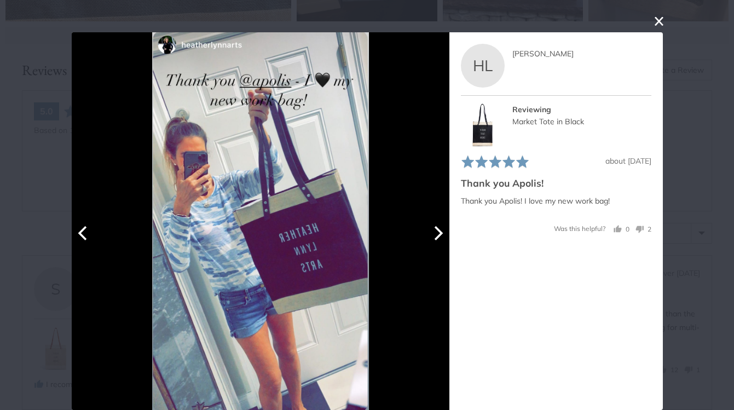
click at [435, 236] on icon "Next" at bounding box center [436, 233] width 14 height 14
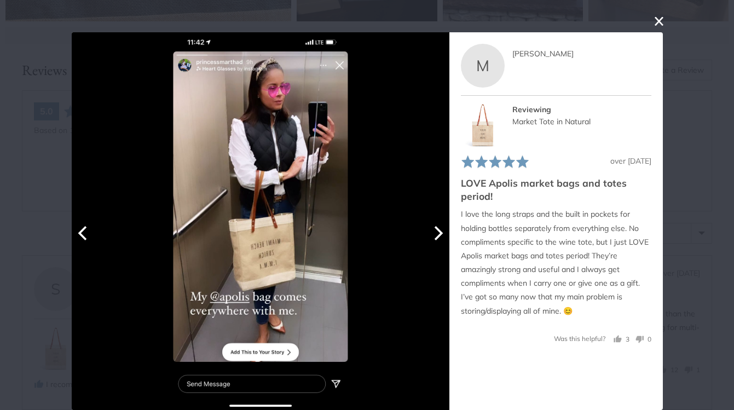
click at [435, 236] on icon "Next" at bounding box center [436, 233] width 14 height 14
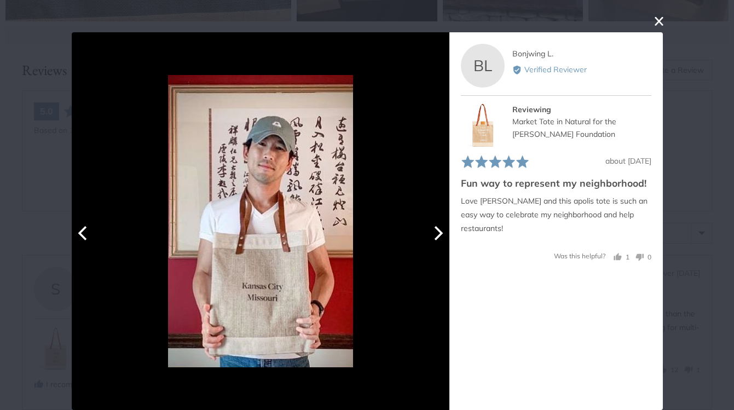
click at [435, 236] on icon "Next" at bounding box center [436, 233] width 14 height 14
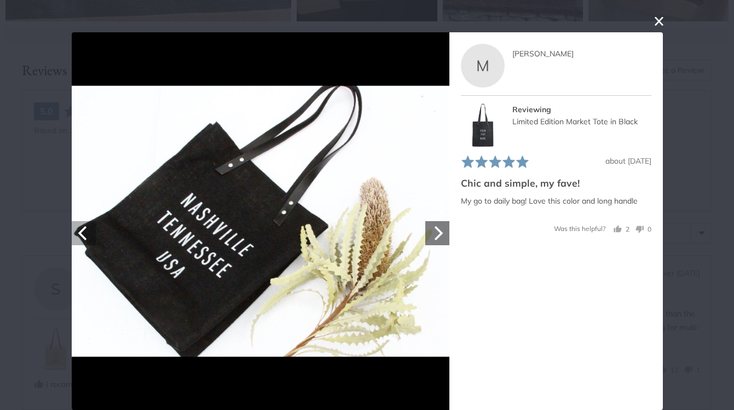
click at [78, 237] on icon "Previous" at bounding box center [82, 233] width 9 height 14
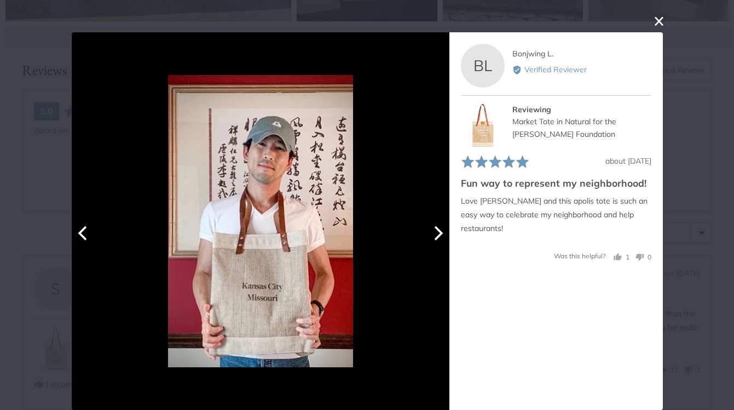
click at [435, 230] on icon "Next" at bounding box center [438, 233] width 9 height 14
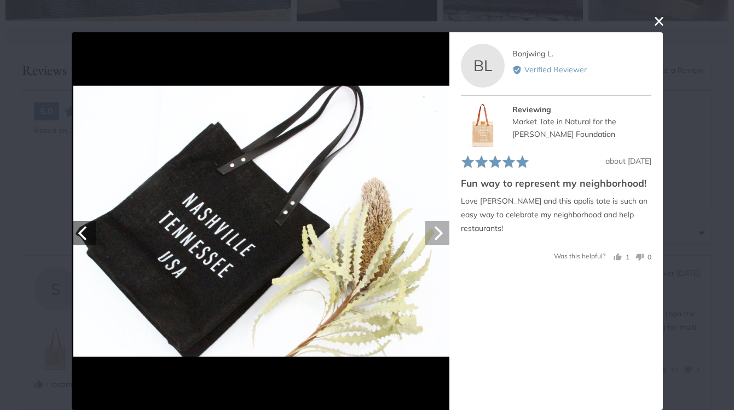
click at [435, 230] on icon "Next" at bounding box center [438, 233] width 9 height 14
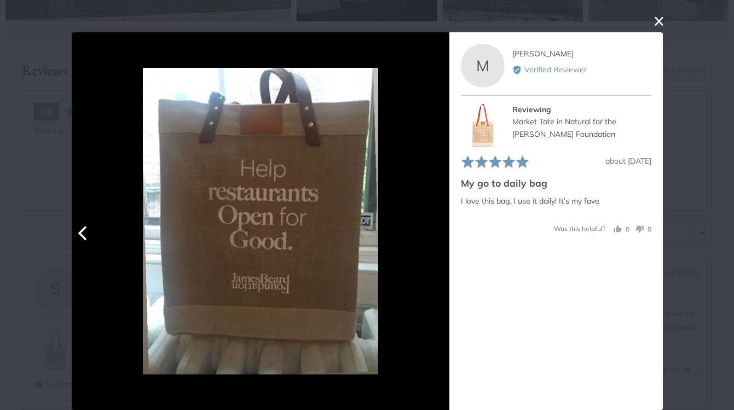
click at [435, 230] on div at bounding box center [261, 221] width 378 height 378
click at [643, 19] on div "User-Uploaded Media Gallery Your browser doesn't support HTML5 videos. Your bro…" at bounding box center [367, 205] width 734 height 410
